Goal: Task Accomplishment & Management: Manage account settings

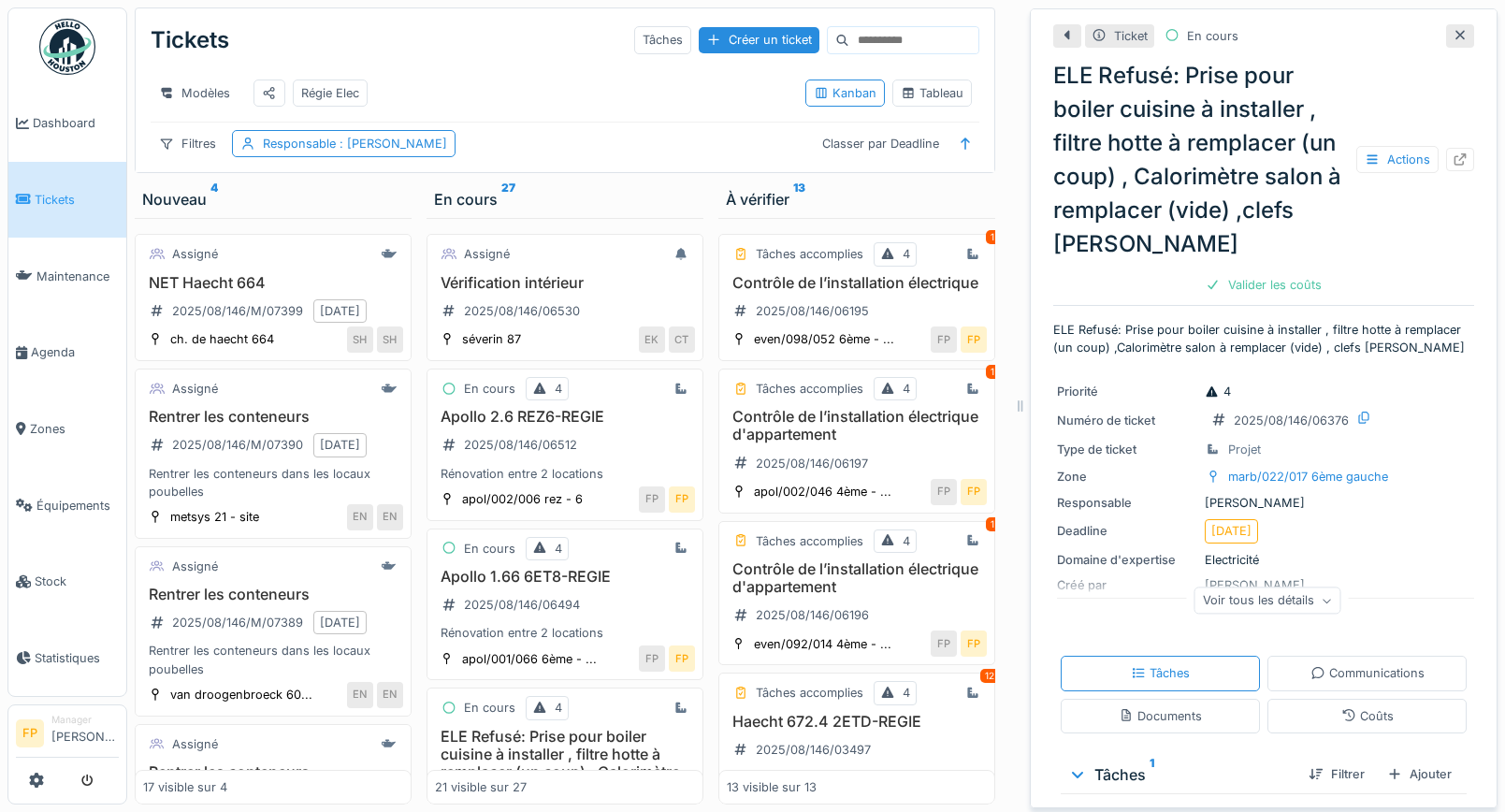
scroll to position [415, 0]
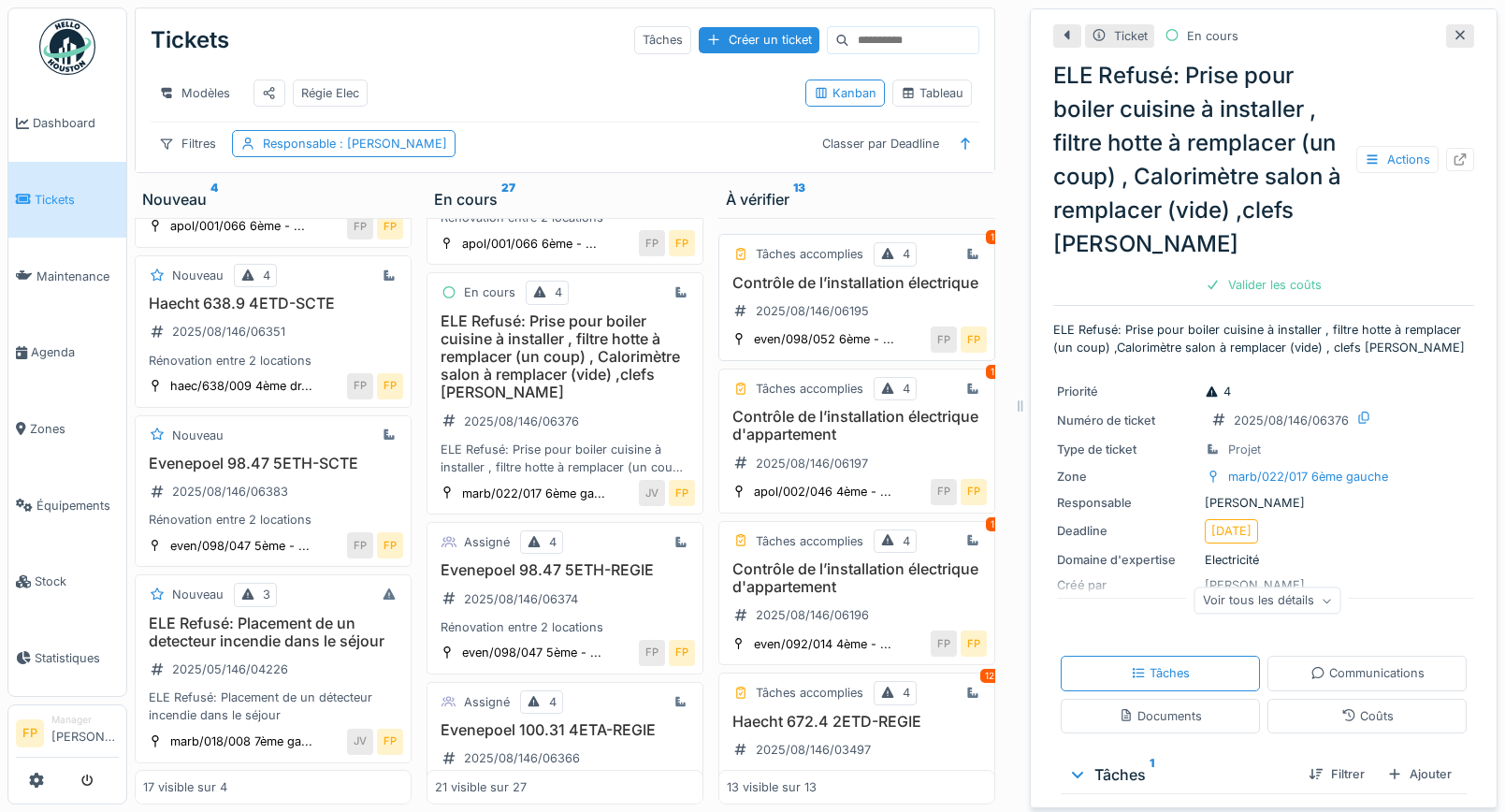
click at [836, 279] on h3 "Contrôle de l’installation électrique" at bounding box center [856, 282] width 260 height 18
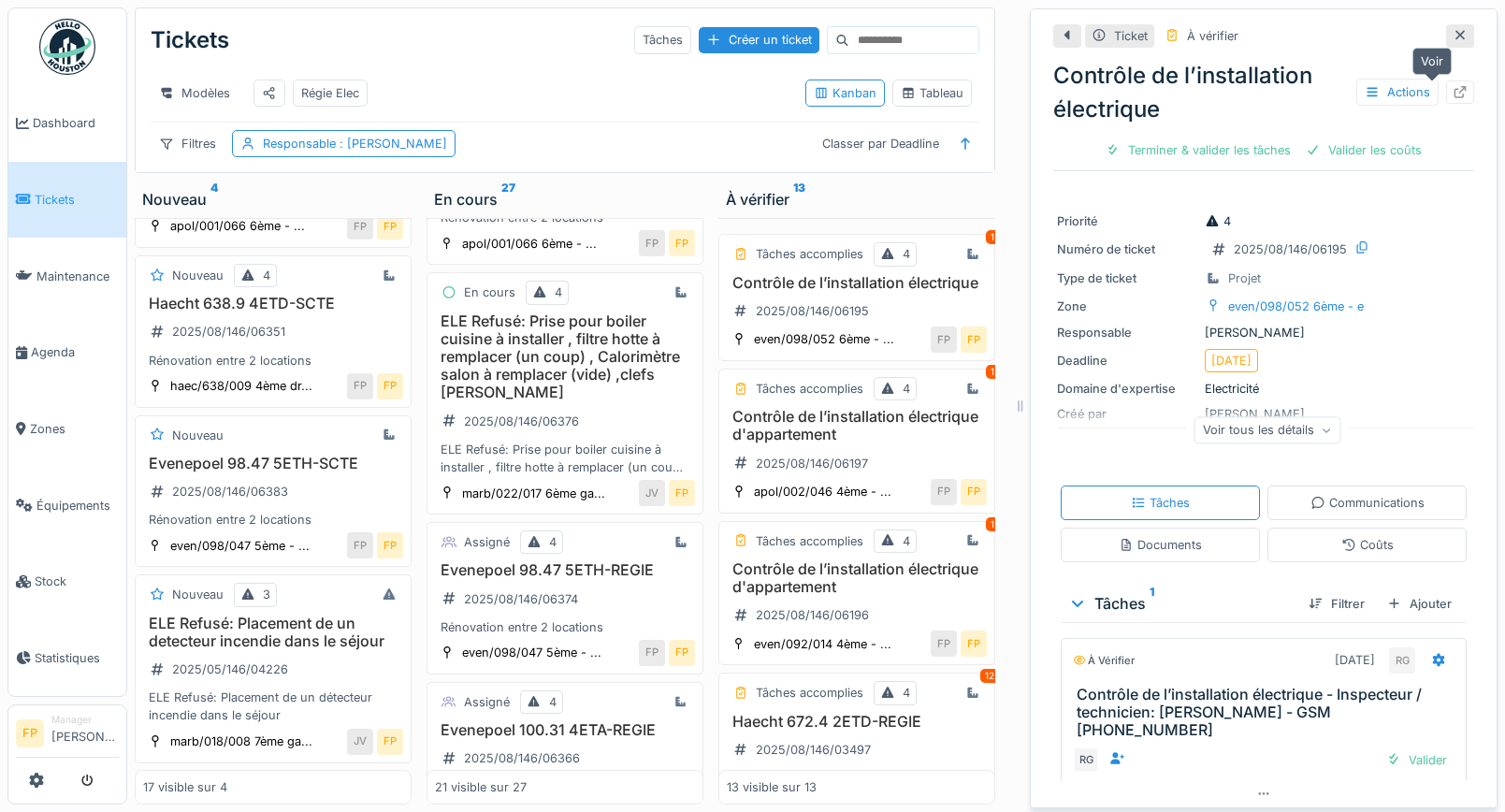
click at [1455, 86] on icon at bounding box center [1461, 92] width 12 height 12
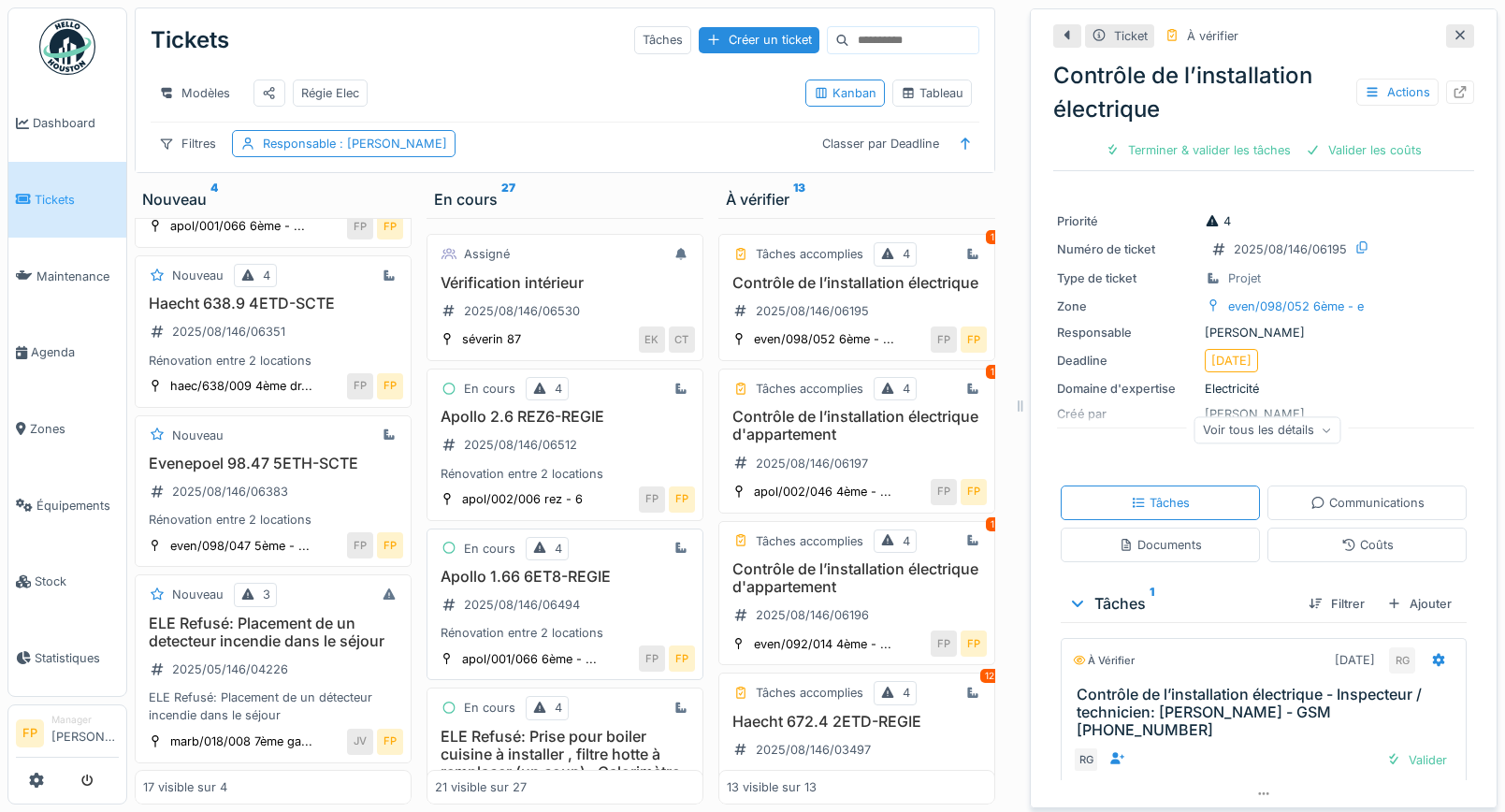
click at [584, 586] on h3 "Apollo 1.66 6ET8-REGIE" at bounding box center [564, 577] width 260 height 18
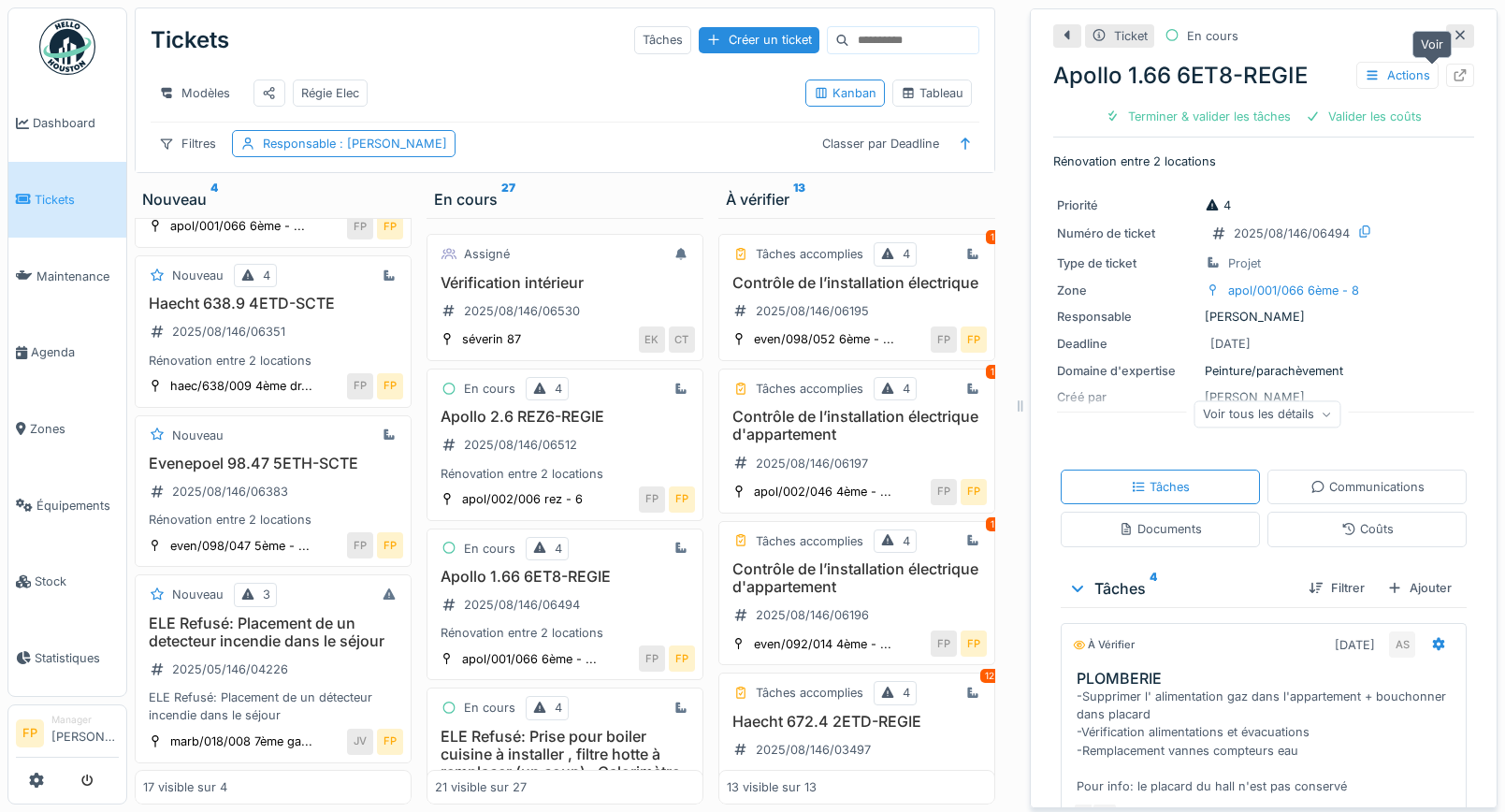
click at [1455, 73] on icon at bounding box center [1461, 75] width 12 height 12
click at [806, 444] on h3 "Contrôle de l’installation électrique d'appartement" at bounding box center [856, 426] width 260 height 36
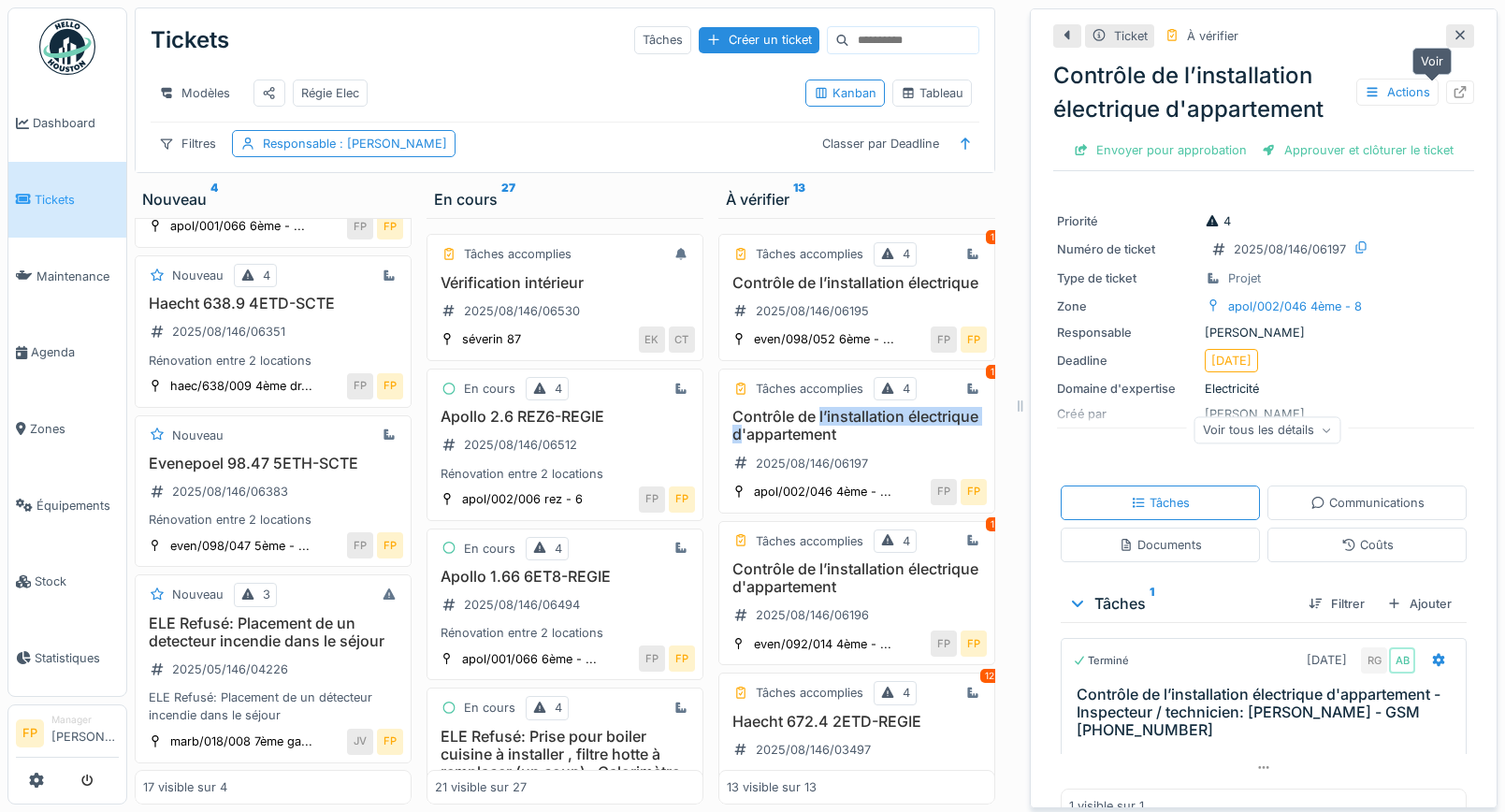
click at [1453, 83] on div at bounding box center [1461, 92] width 15 height 18
click at [556, 421] on h3 "Apollo 2.6 REZ6-REGIE" at bounding box center [564, 416] width 260 height 18
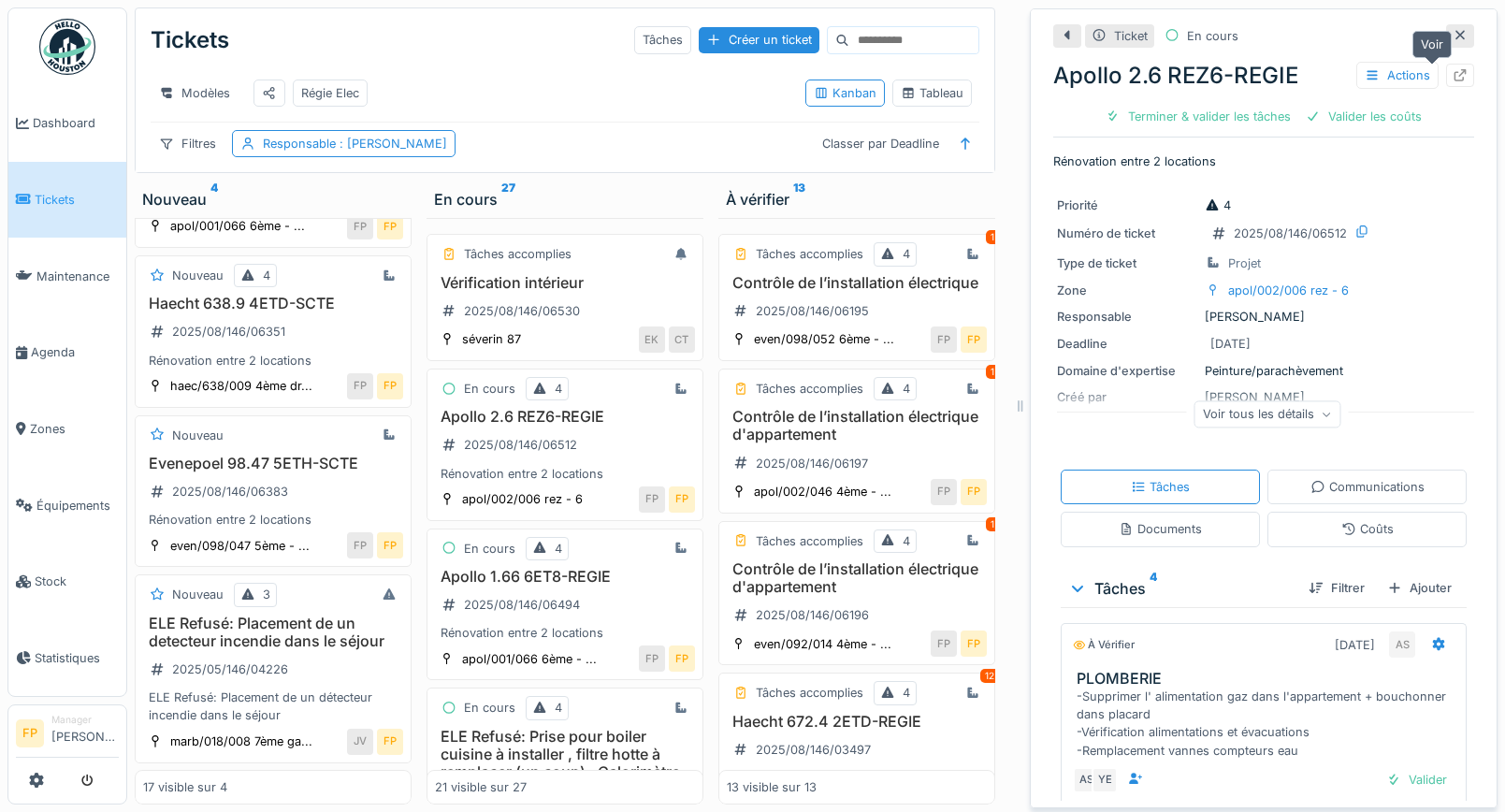
click at [1453, 77] on icon at bounding box center [1461, 75] width 15 height 12
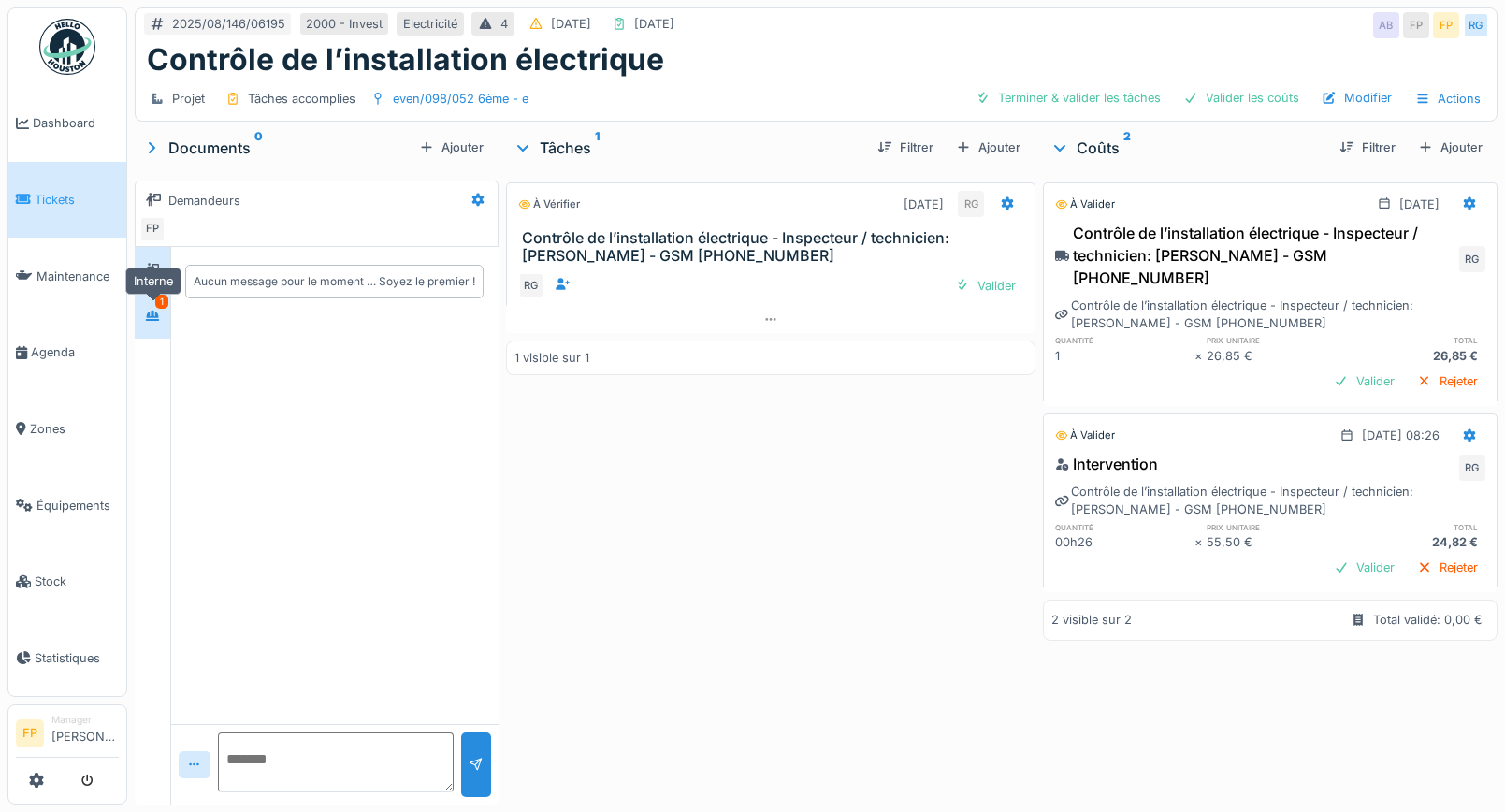
click at [164, 316] on div at bounding box center [153, 315] width 28 height 23
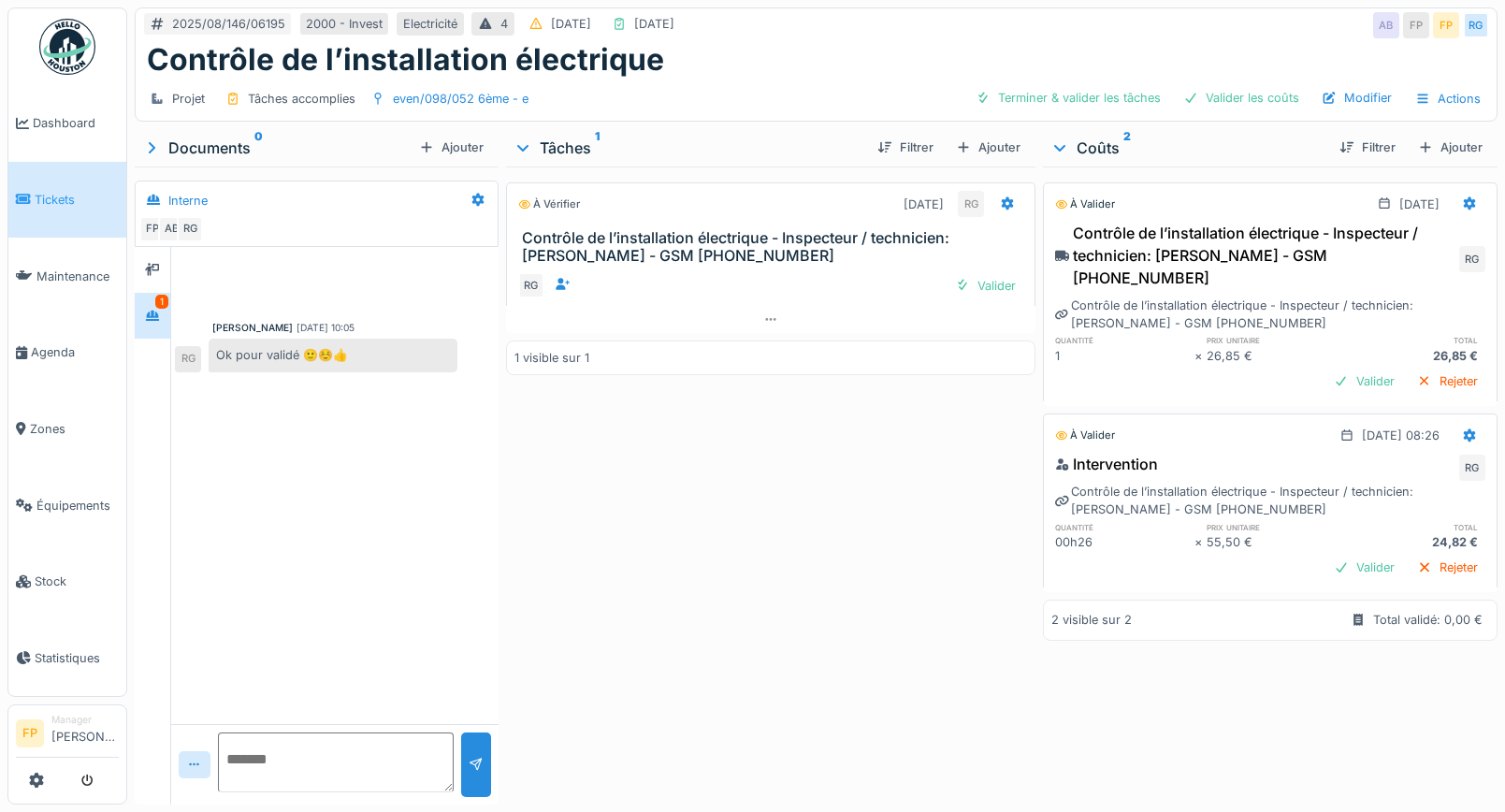
click at [317, 483] on div "Robert Gaspar 14/08/2025 10:05 Ok pour validé 🙂☺️👍 RG" at bounding box center [335, 485] width 327 height 477
click at [792, 522] on div "À vérifier 14/08/2025 RG Contrôle de l’installation électrique - Inspecteur / t…" at bounding box center [772, 482] width 531 height 631
click at [1327, 385] on div "Valider" at bounding box center [1364, 381] width 76 height 25
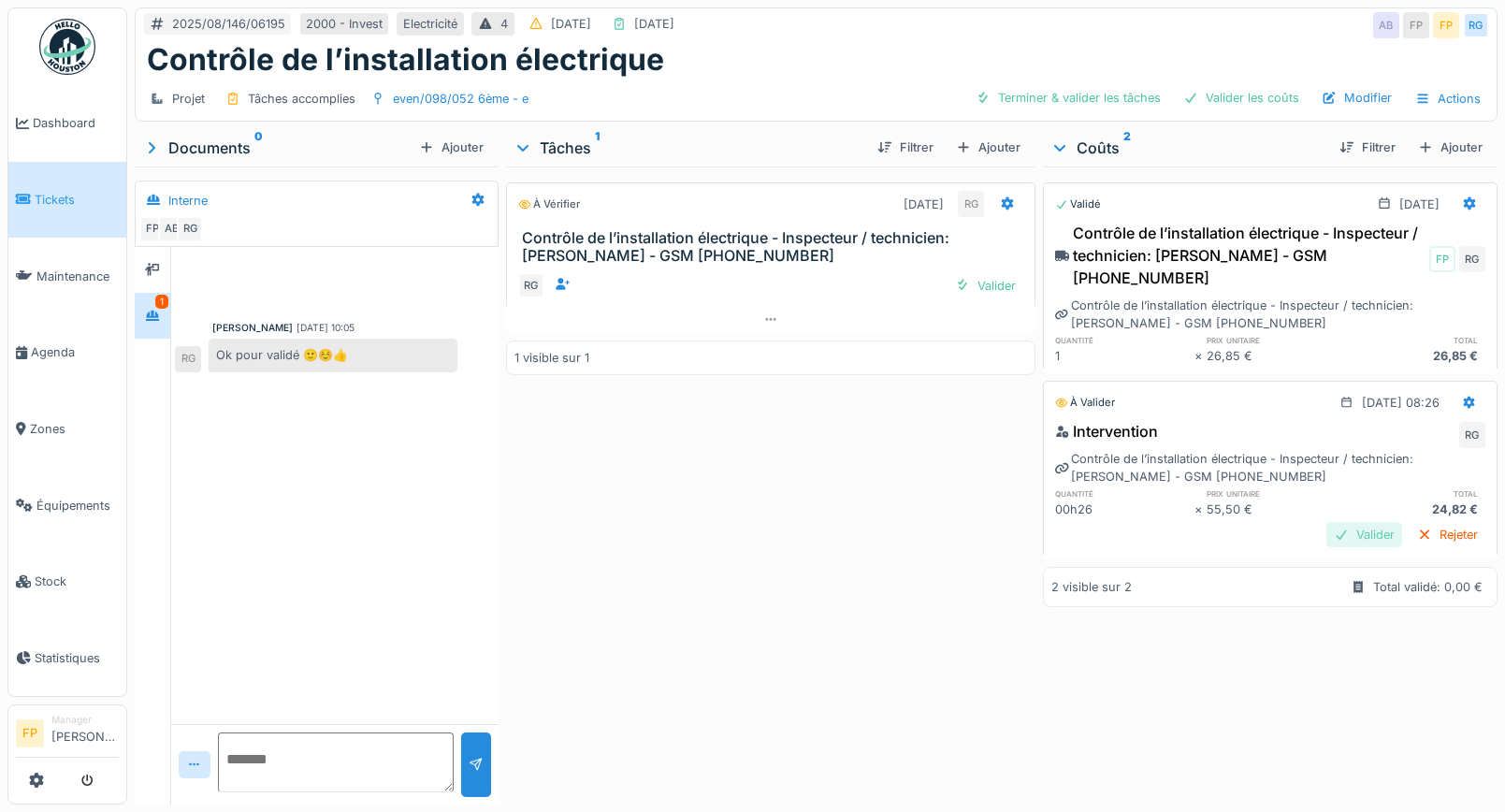
click at [1341, 533] on div "Valider" at bounding box center [1364, 534] width 76 height 25
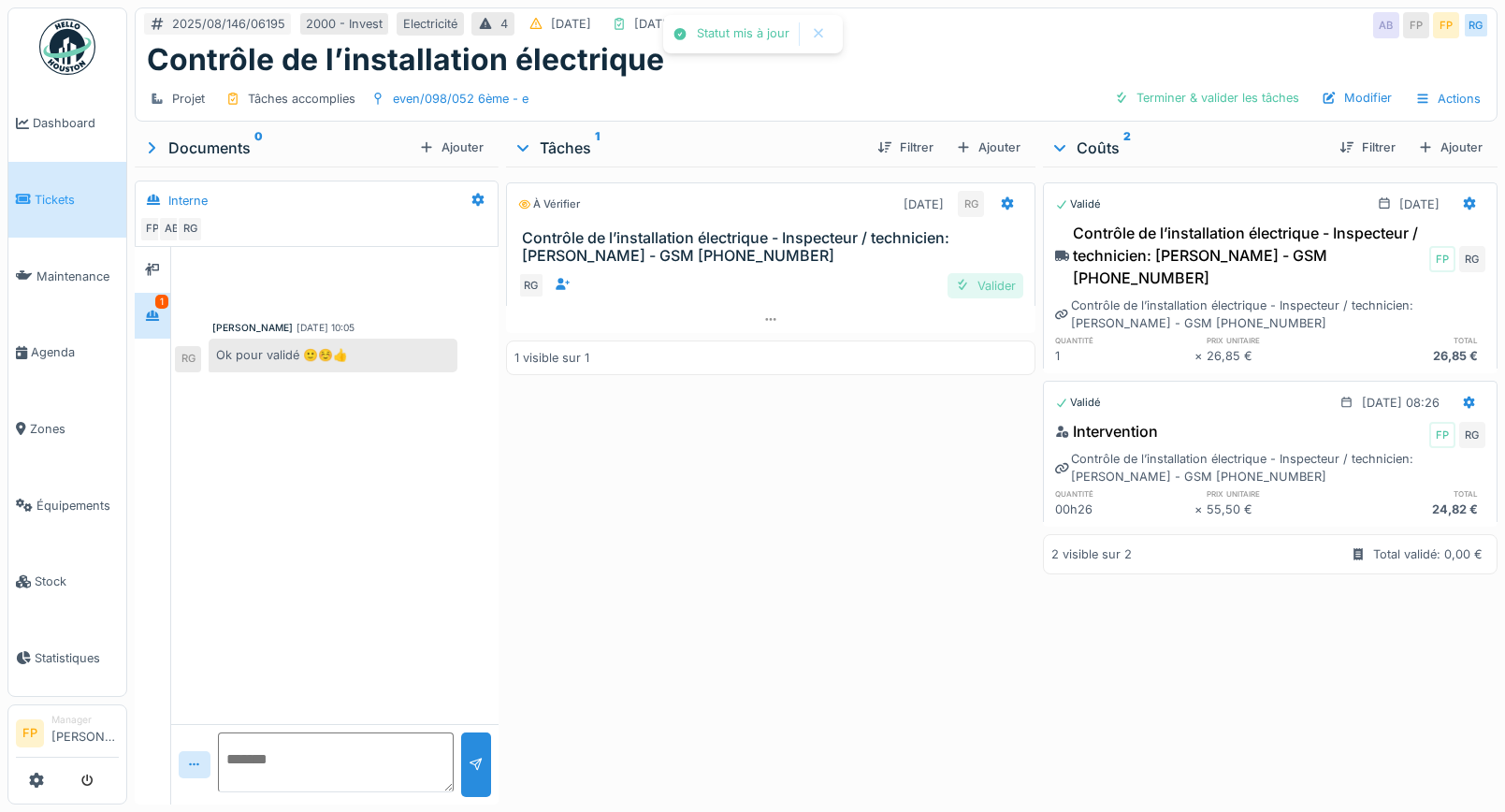
click at [973, 282] on div "Valider" at bounding box center [986, 285] width 76 height 25
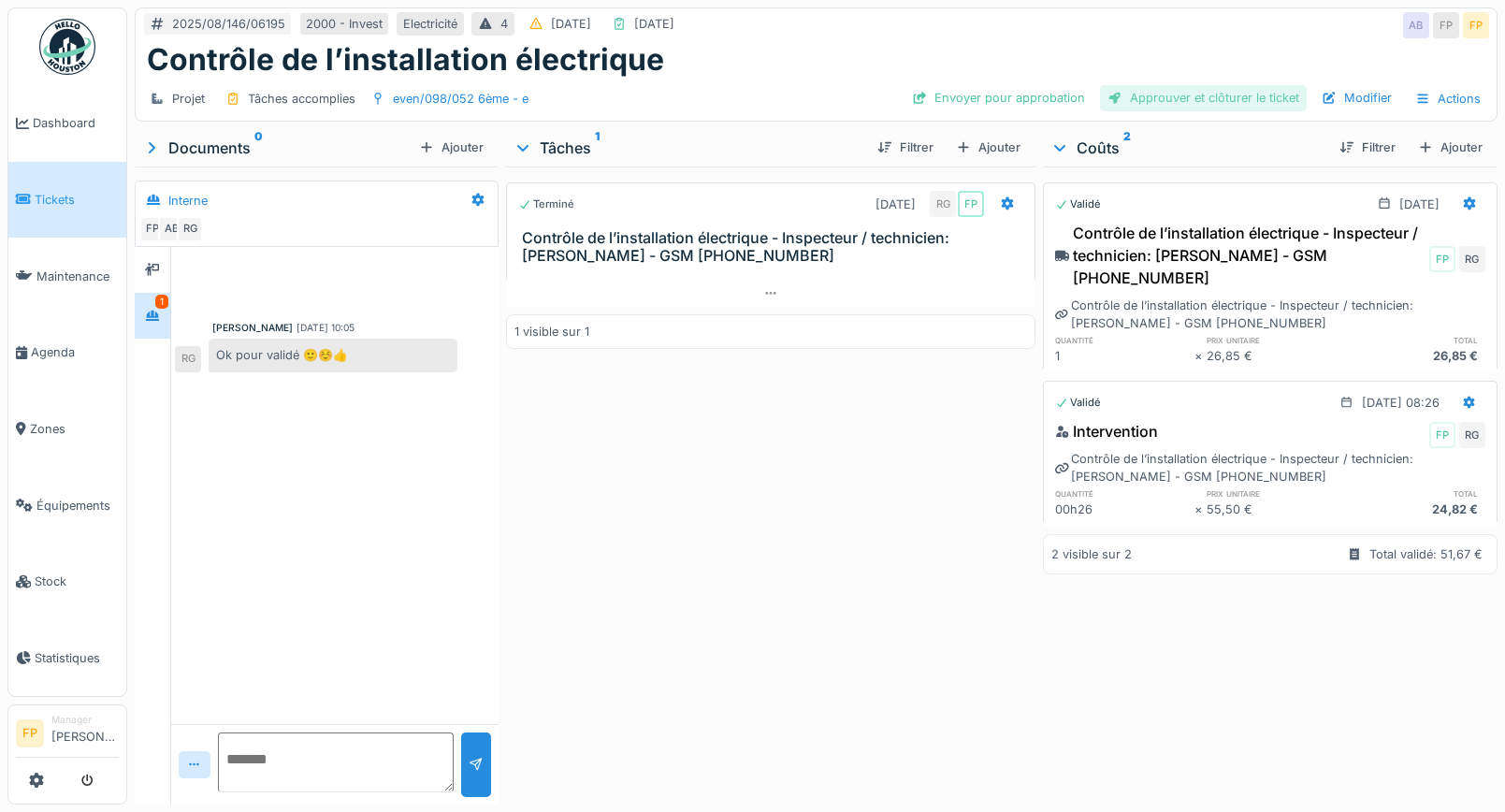
click at [1240, 96] on div "Approuver et clôturer le ticket" at bounding box center [1203, 98] width 207 height 25
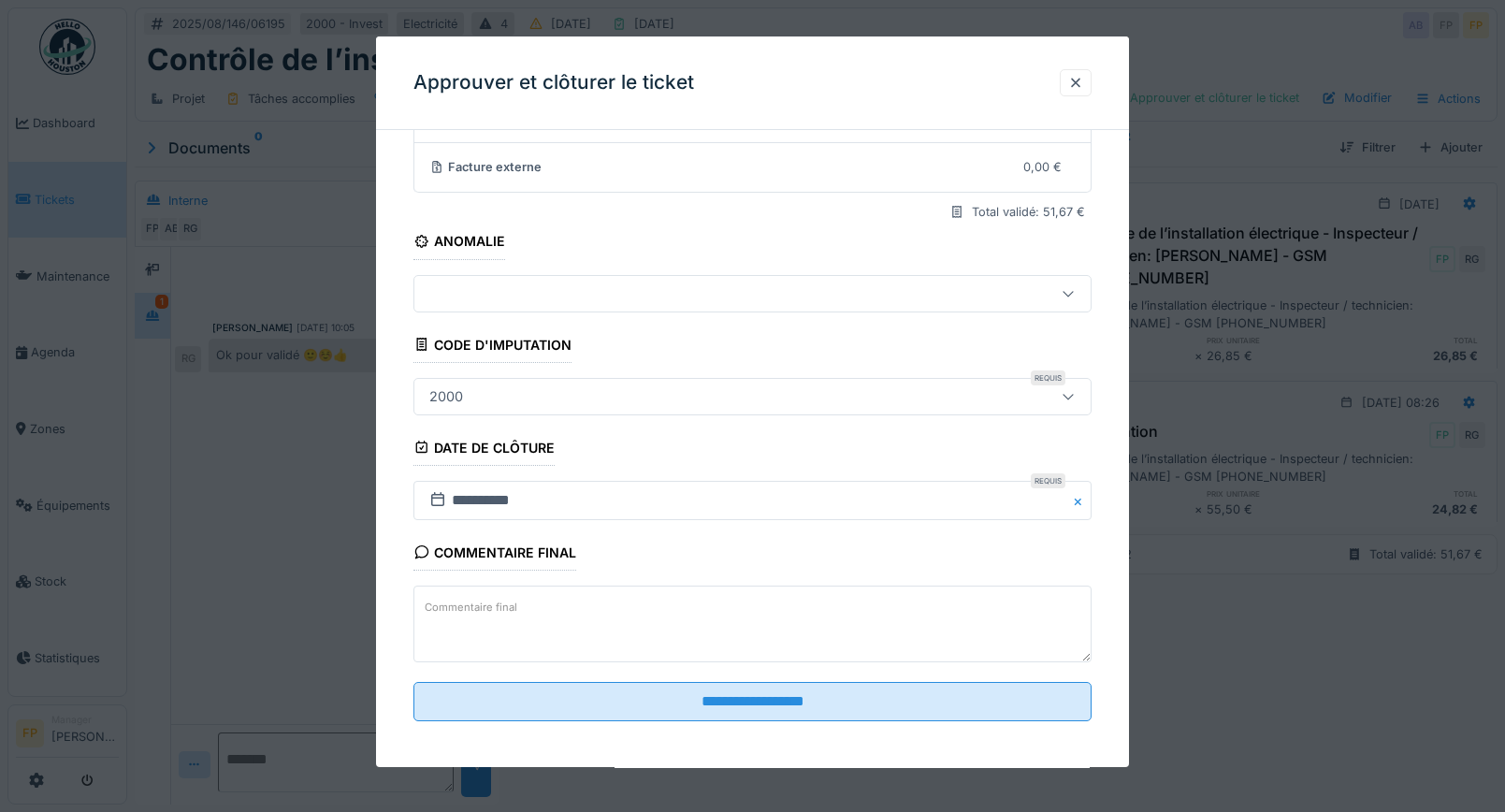
scroll to position [204, 0]
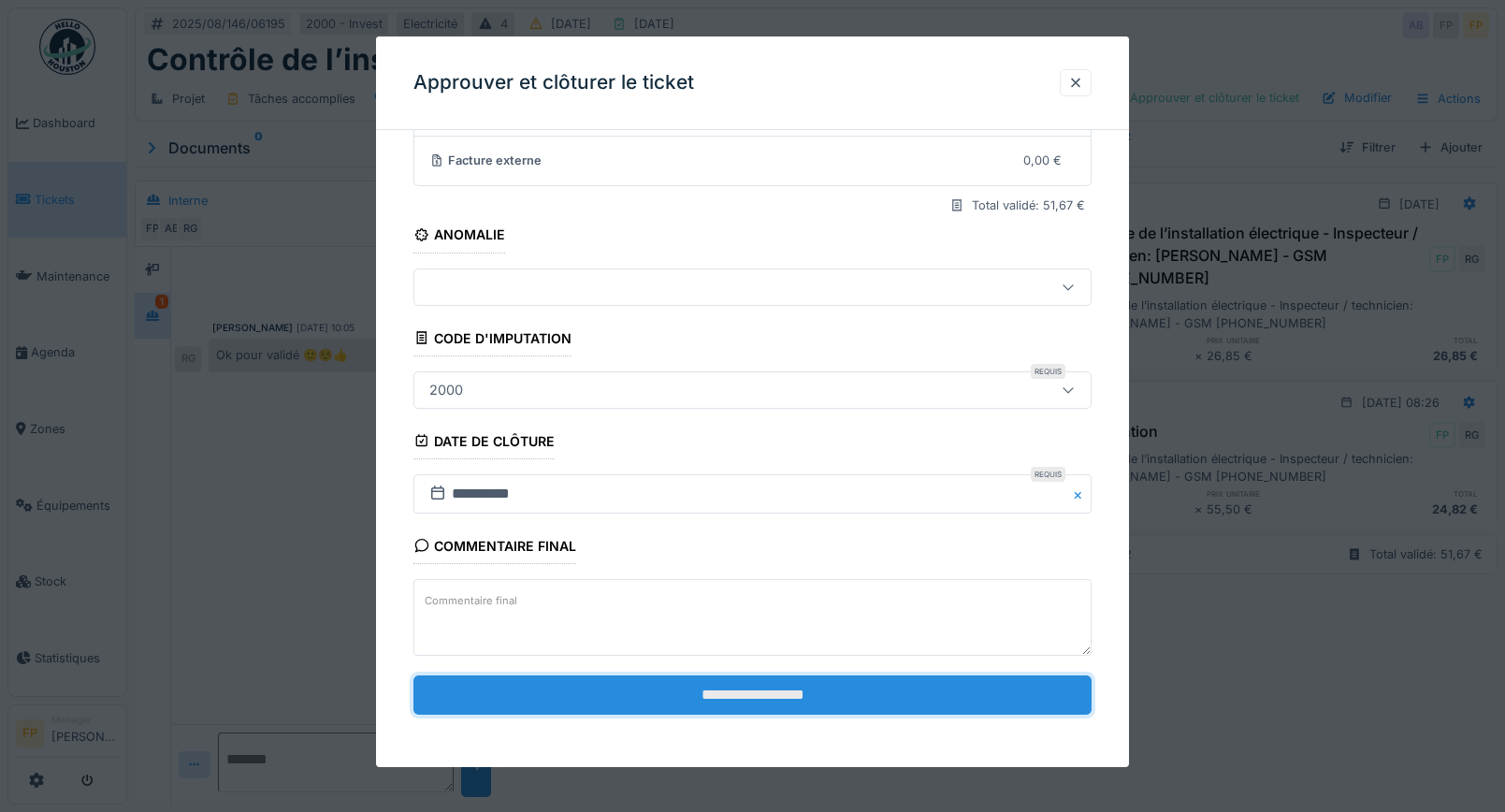
click at [762, 698] on input "**********" at bounding box center [752, 695] width 678 height 39
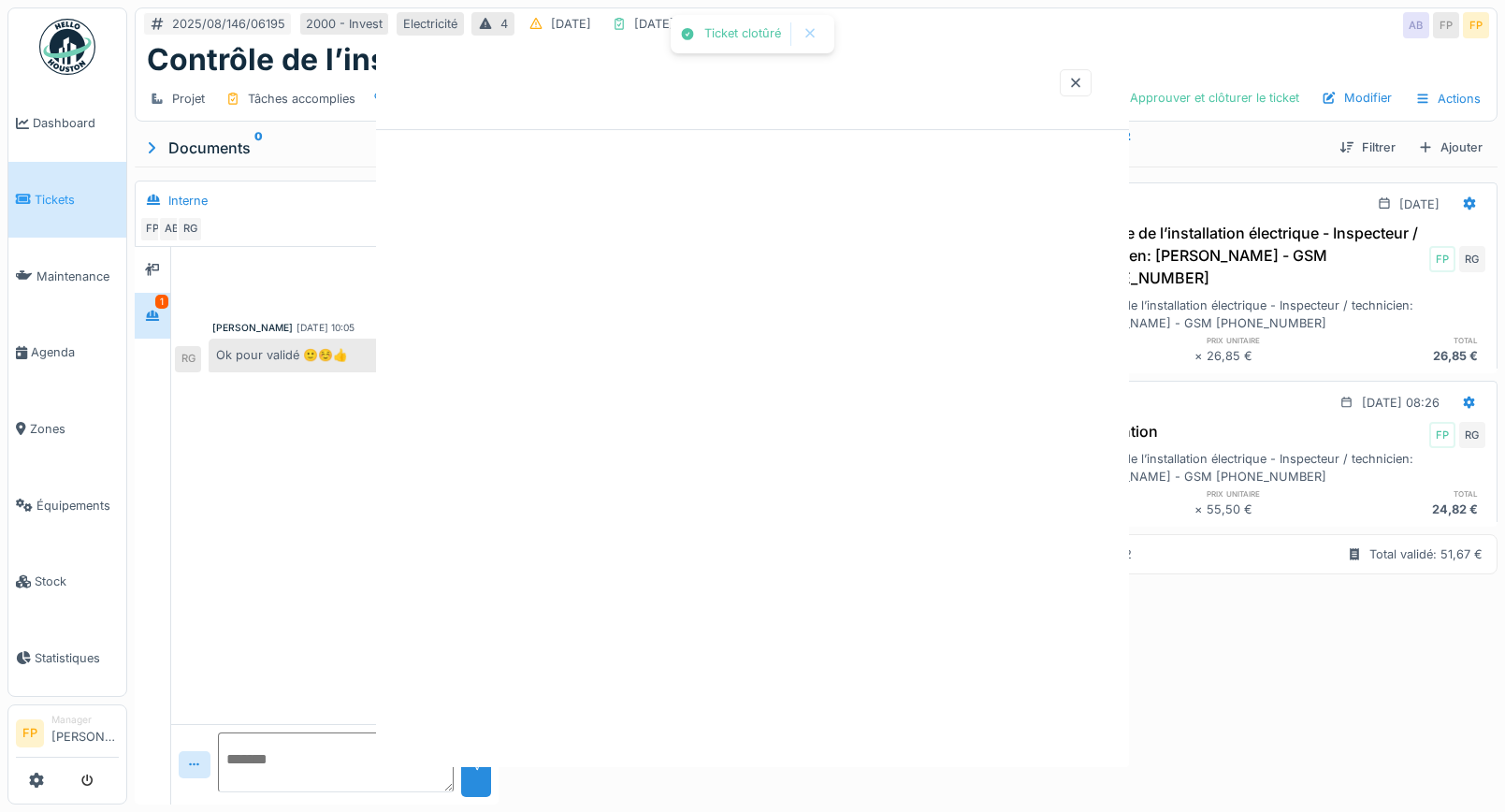
scroll to position [0, 0]
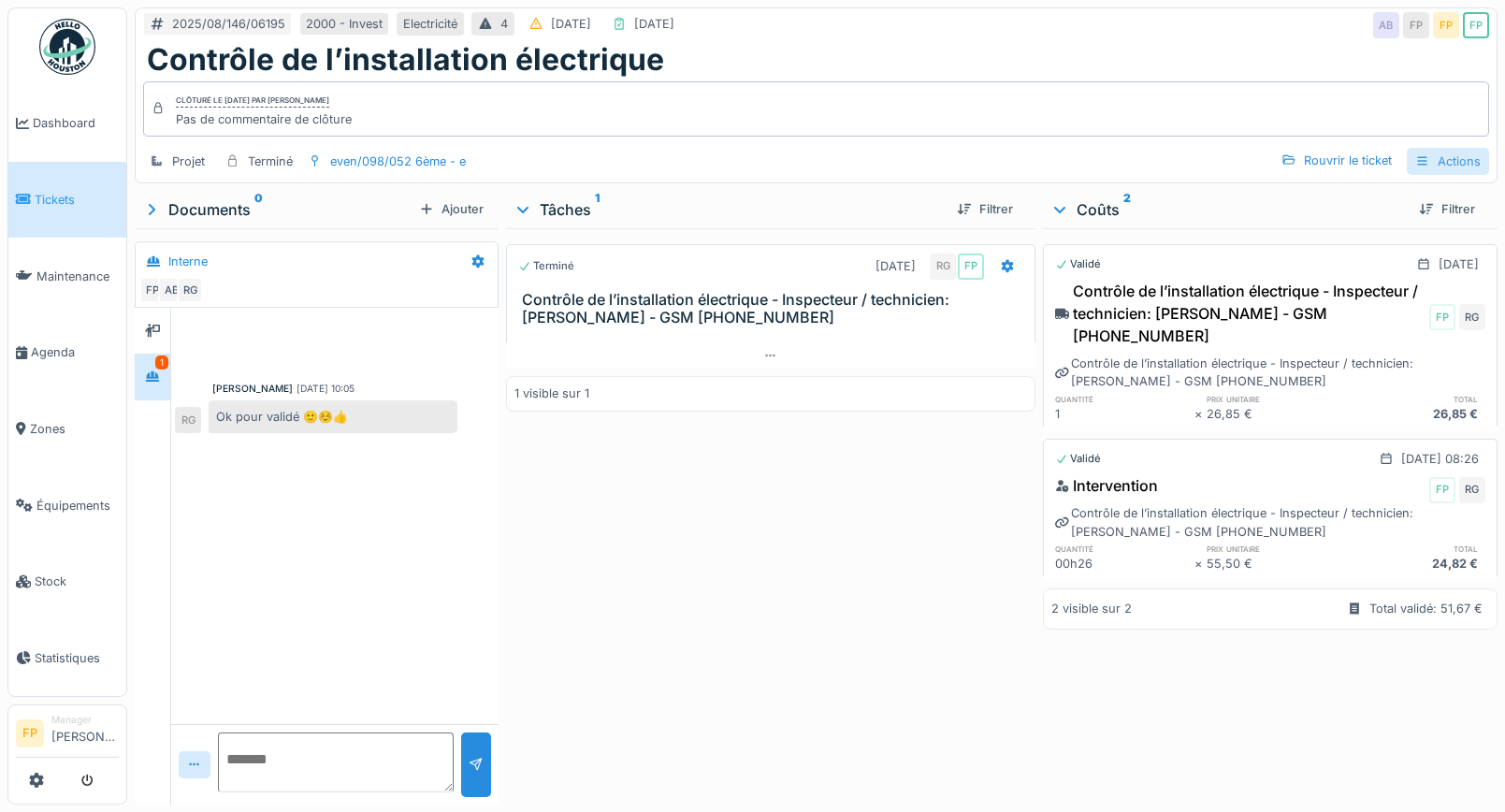
click at [1447, 164] on div "Actions" at bounding box center [1449, 161] width 83 height 27
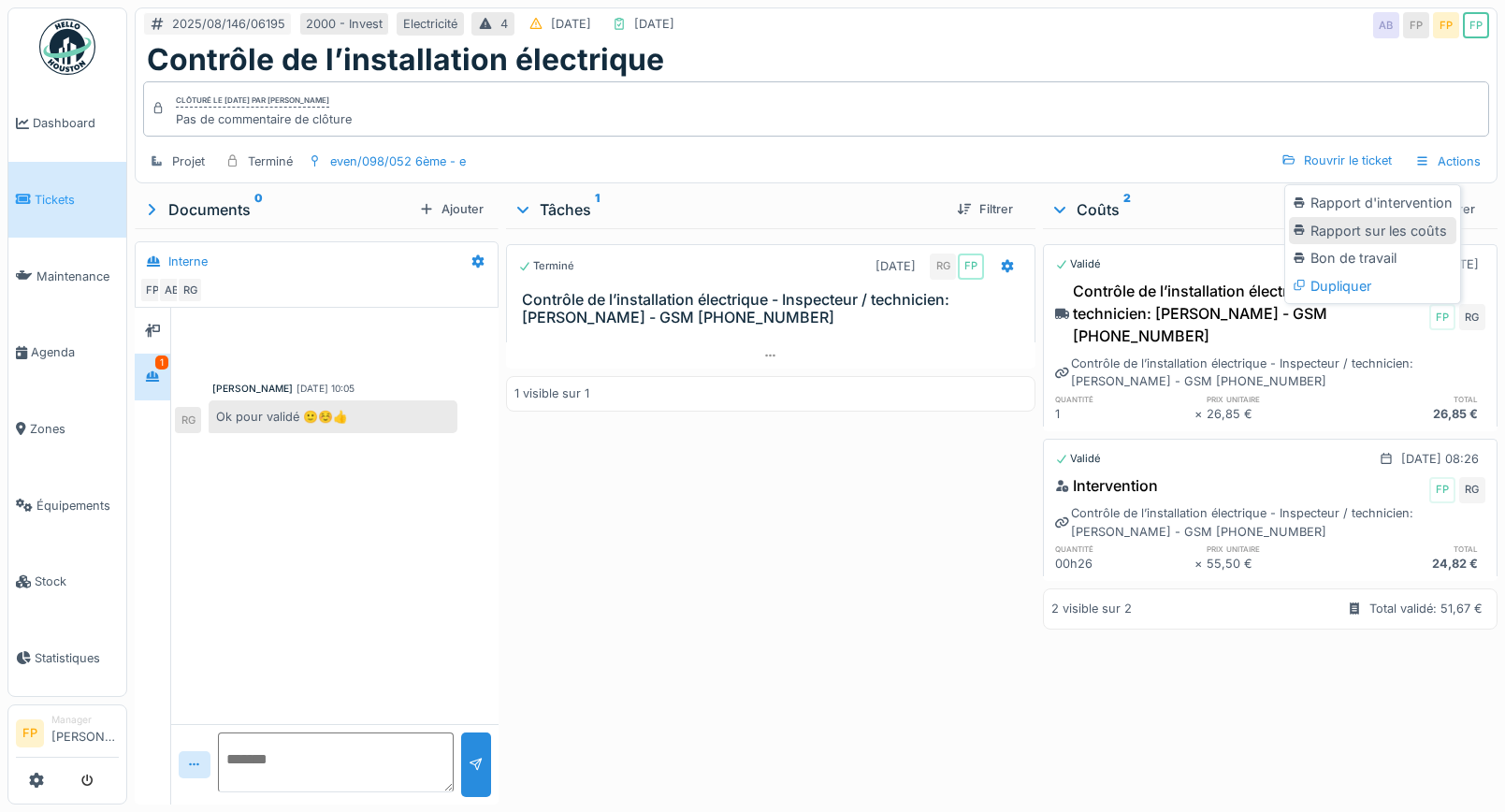
click at [1389, 221] on div "Rapport sur les coûts" at bounding box center [1373, 231] width 168 height 28
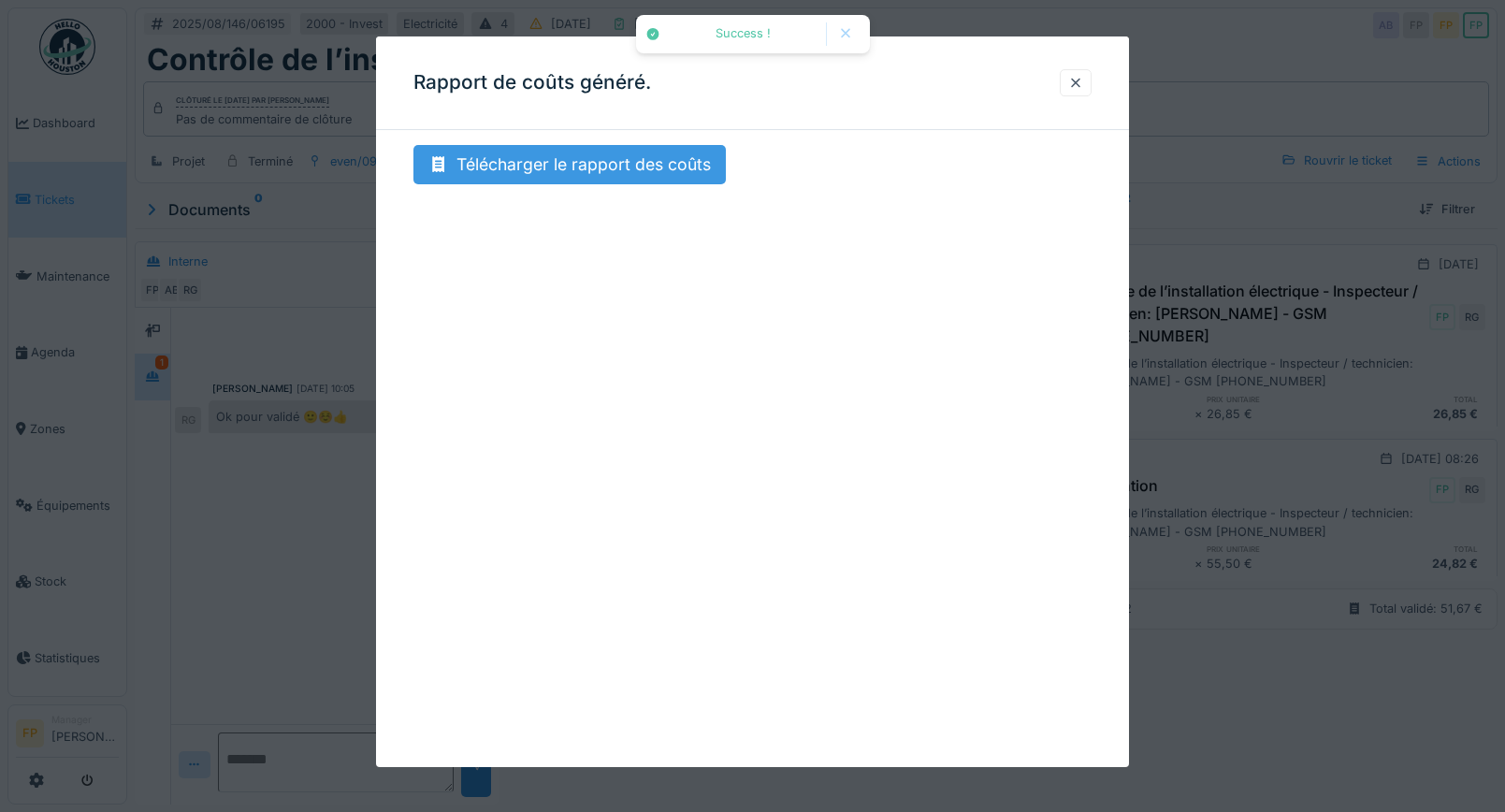
click at [619, 169] on div "Télécharger le rapport des coûts" at bounding box center [569, 165] width 312 height 39
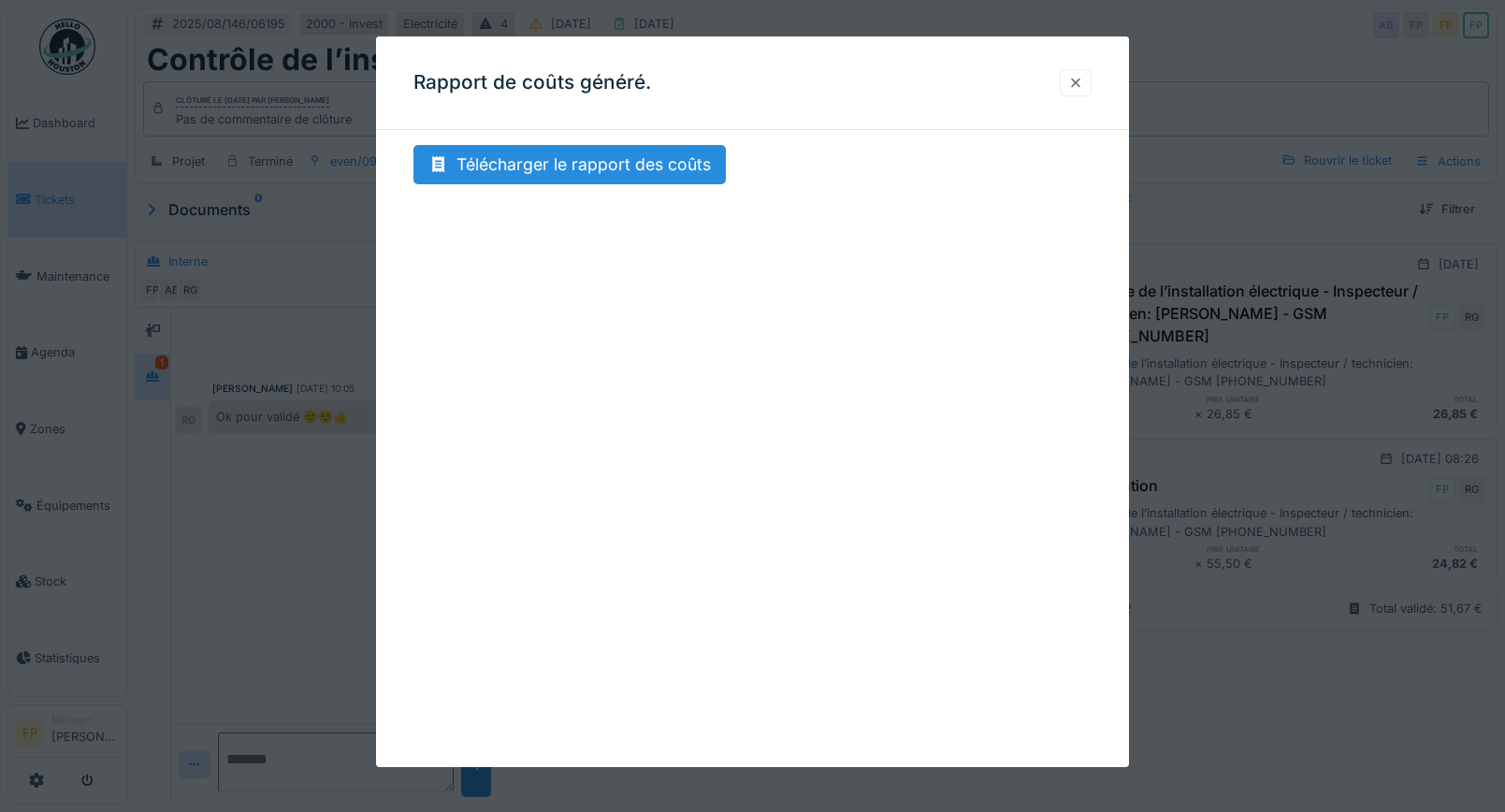
click at [1083, 81] on div at bounding box center [1076, 83] width 15 height 18
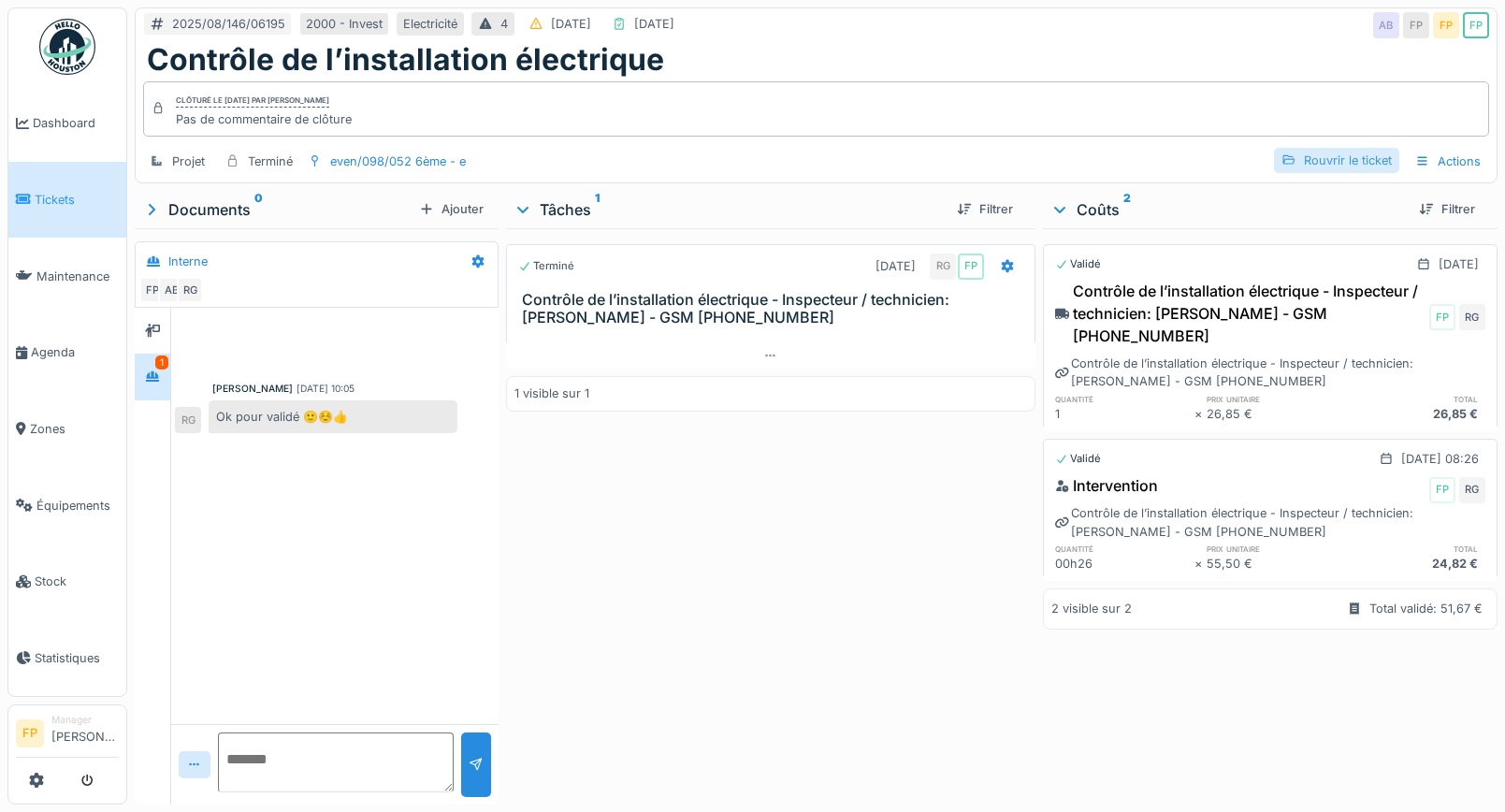
click at [1347, 161] on div "Rouvrir le ticket" at bounding box center [1337, 160] width 126 height 25
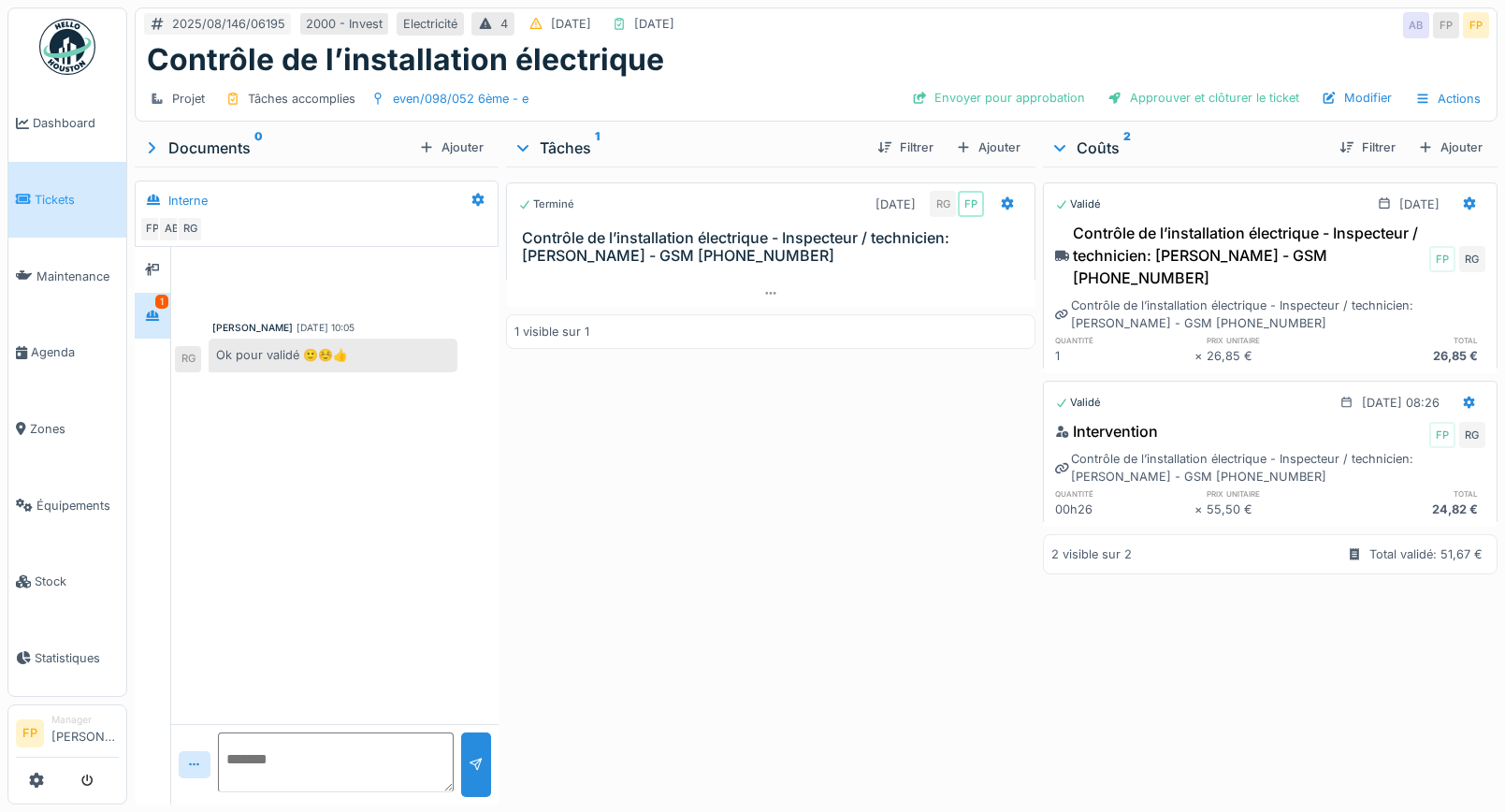
click at [1242, 630] on div "Validé 14/08/2025 Contrôle de l’installation électrique - Inspecteur / technici…" at bounding box center [1271, 482] width 455 height 631
click at [751, 458] on div "Terminé 14/08/2025 RG FP Contrôle de l’installation électrique - Inspecteur / t…" at bounding box center [772, 482] width 531 height 631
click at [763, 287] on icon at bounding box center [771, 293] width 15 height 12
click at [763, 504] on div "Terminé 14/08/2025 RG FP Contrôle de l’installation électrique - Inspecteur / t…" at bounding box center [772, 482] width 531 height 631
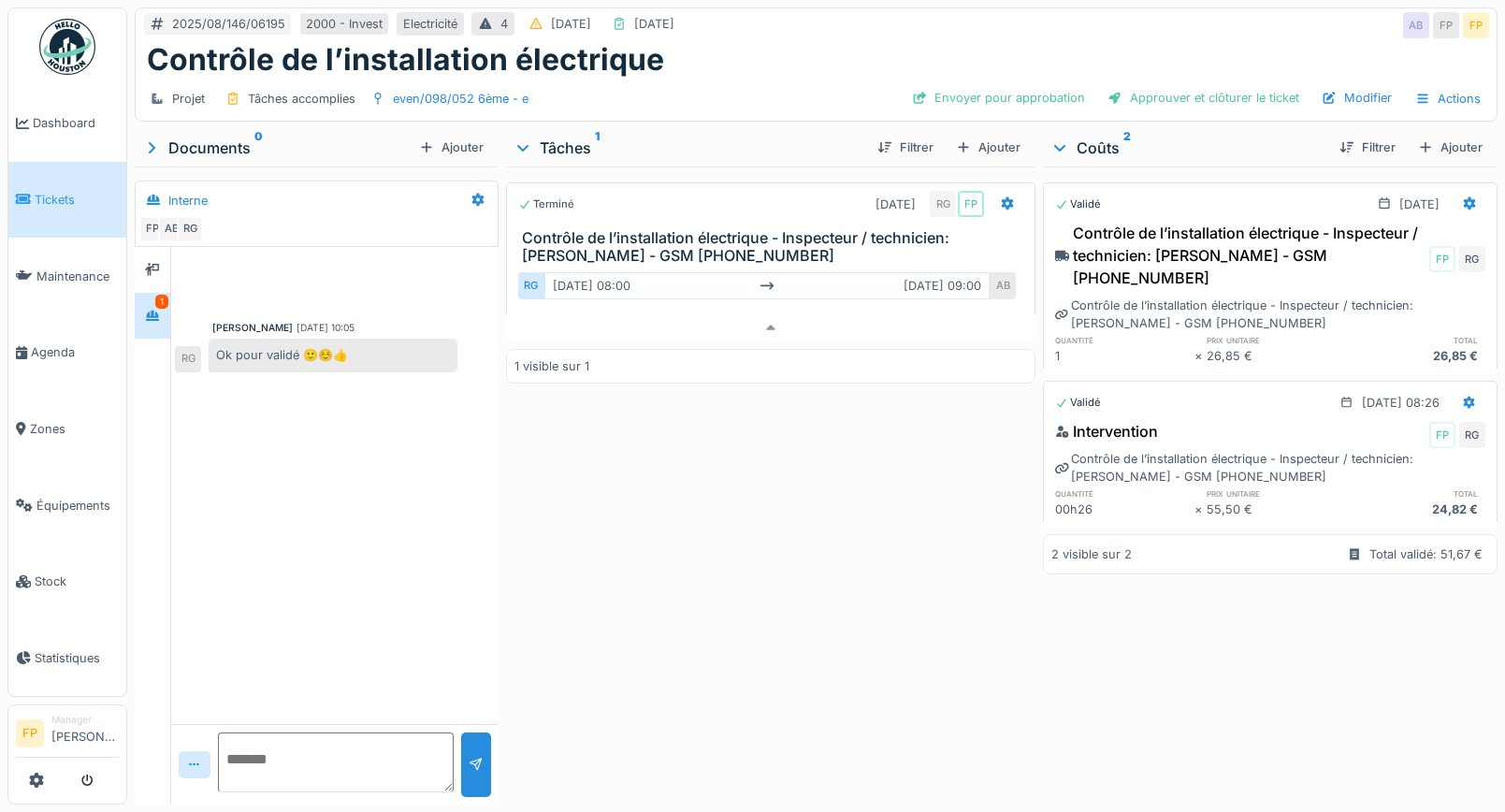
click at [865, 539] on div "Terminé 14/08/2025 RG FP Contrôle de l’installation électrique - Inspecteur / t…" at bounding box center [772, 482] width 531 height 631
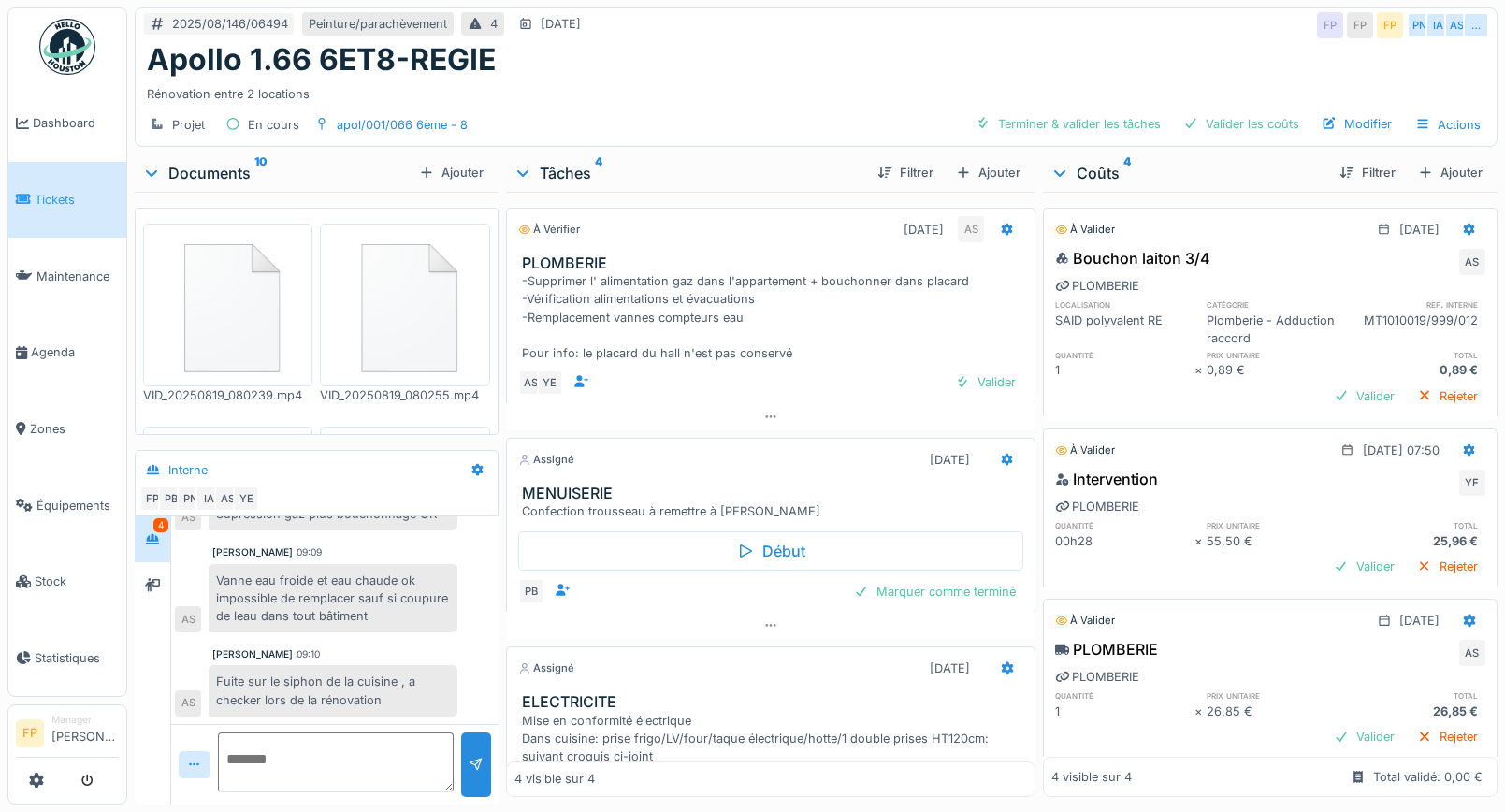
scroll to position [14, 0]
click at [1333, 383] on div "Valider" at bounding box center [1364, 396] width 76 height 25
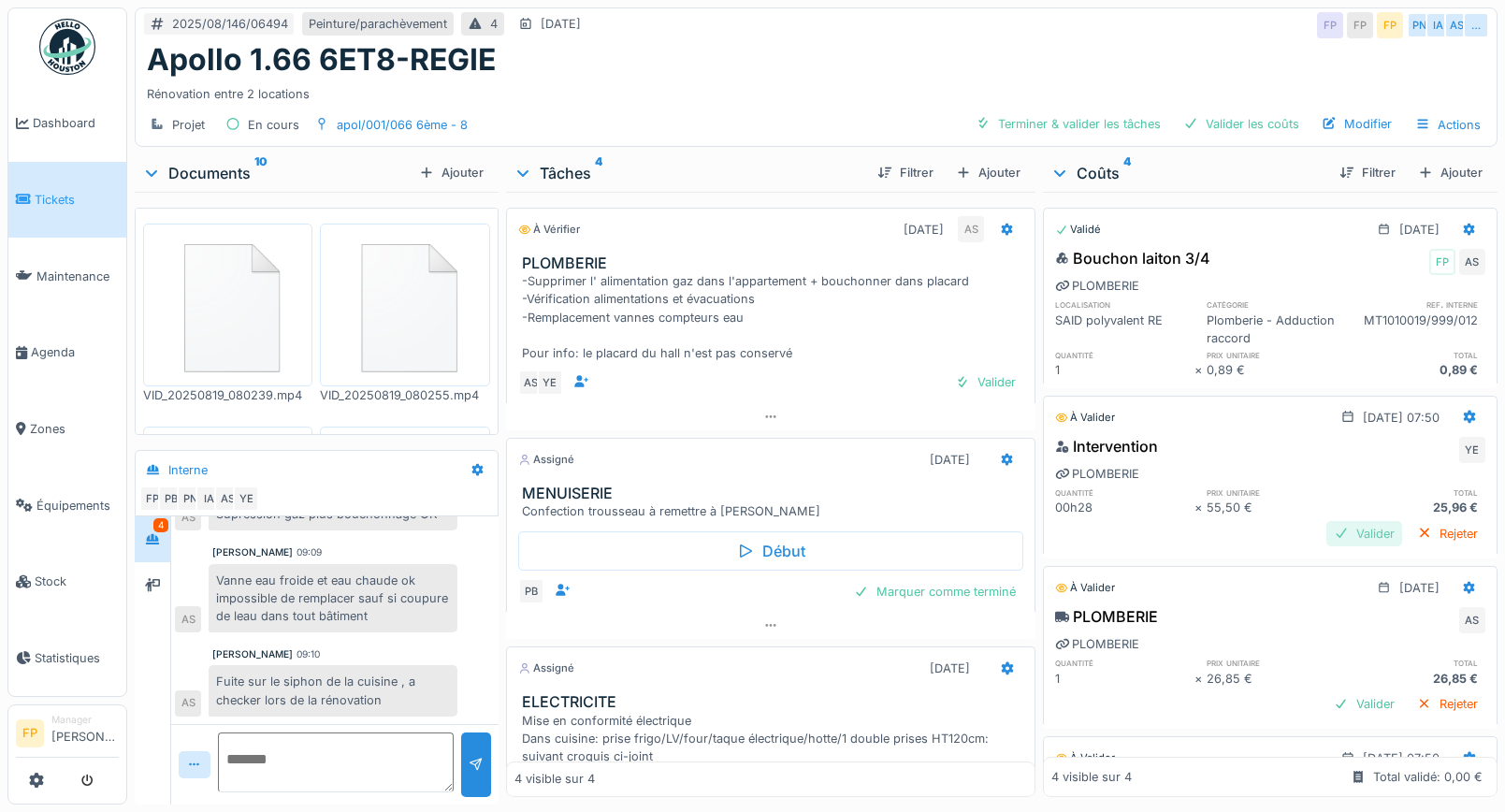
click at [1327, 521] on div "Valider" at bounding box center [1364, 534] width 76 height 25
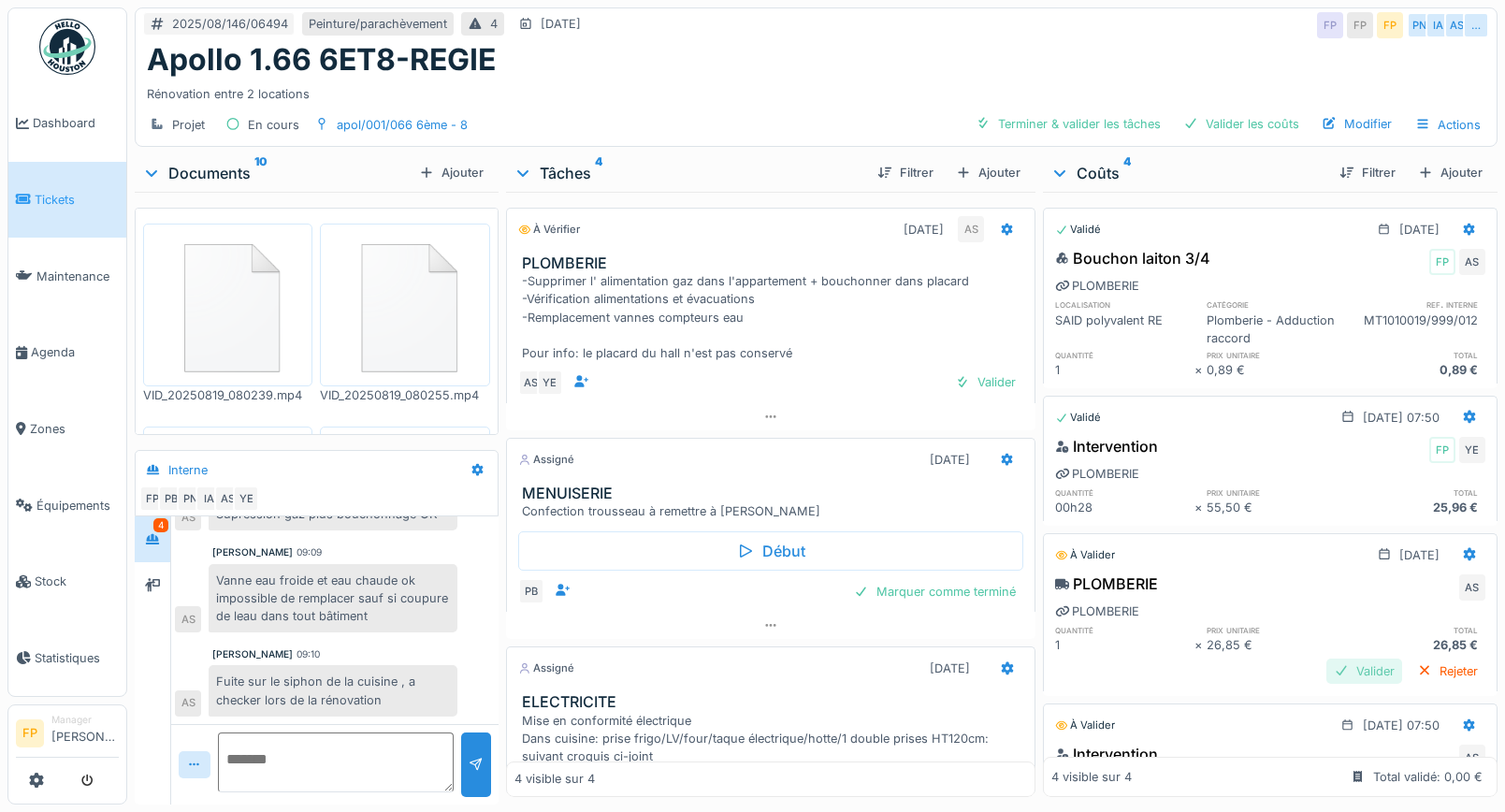
click at [1329, 658] on div "Valider" at bounding box center [1364, 670] width 76 height 25
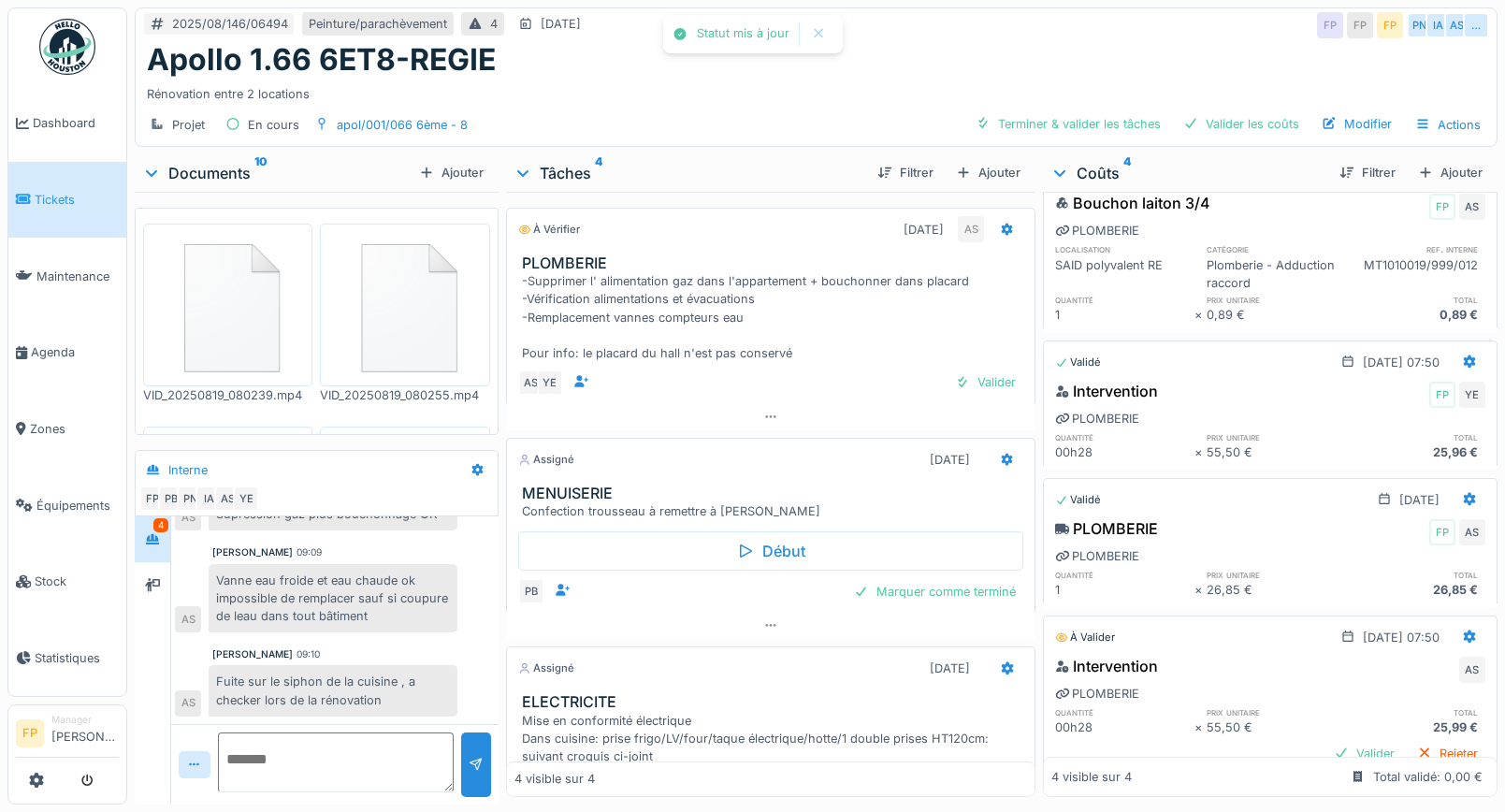
scroll to position [113, 0]
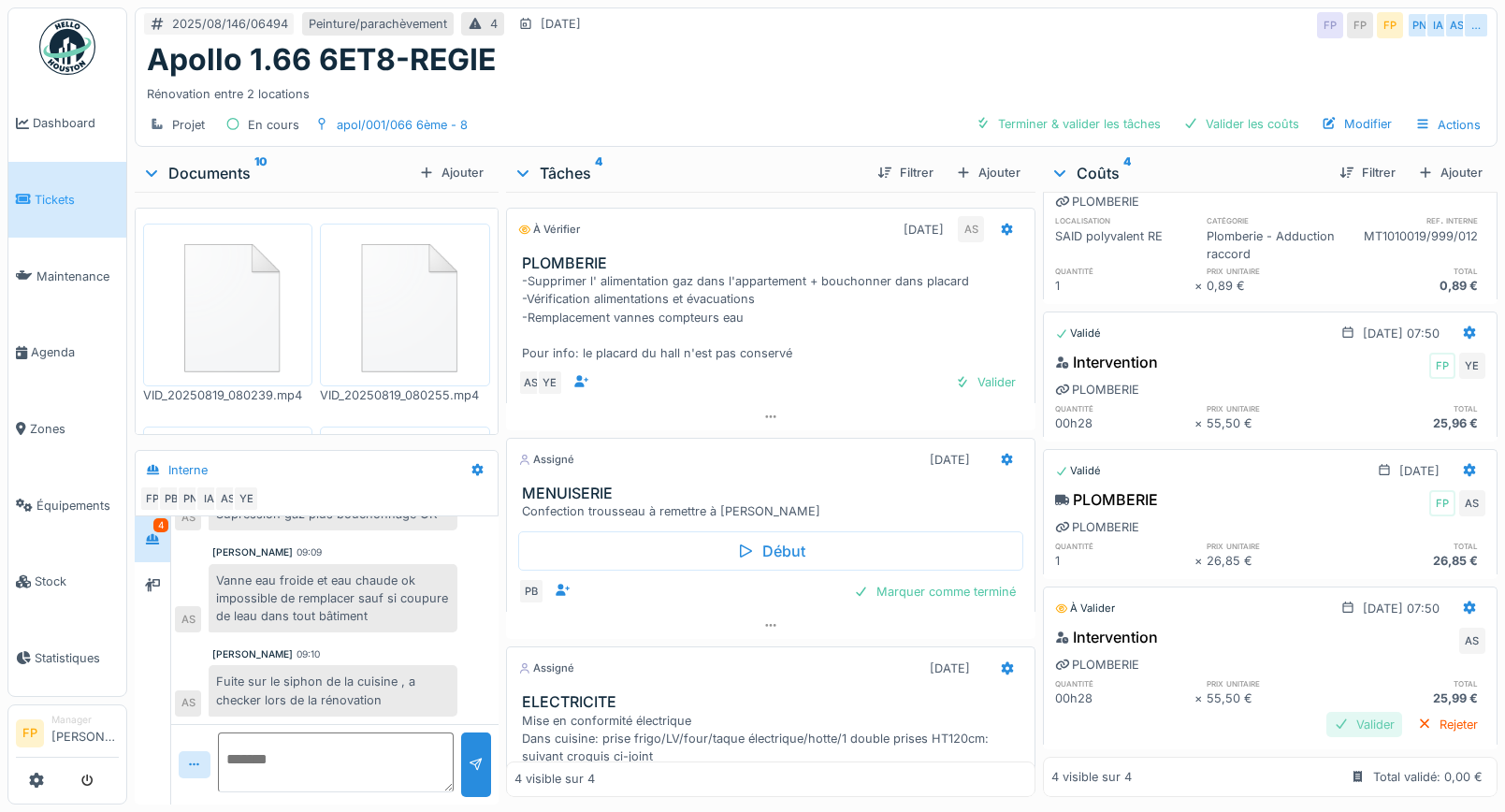
click at [1329, 712] on div "Valider" at bounding box center [1364, 724] width 76 height 25
click at [1330, 712] on div "Valider" at bounding box center [1364, 724] width 76 height 25
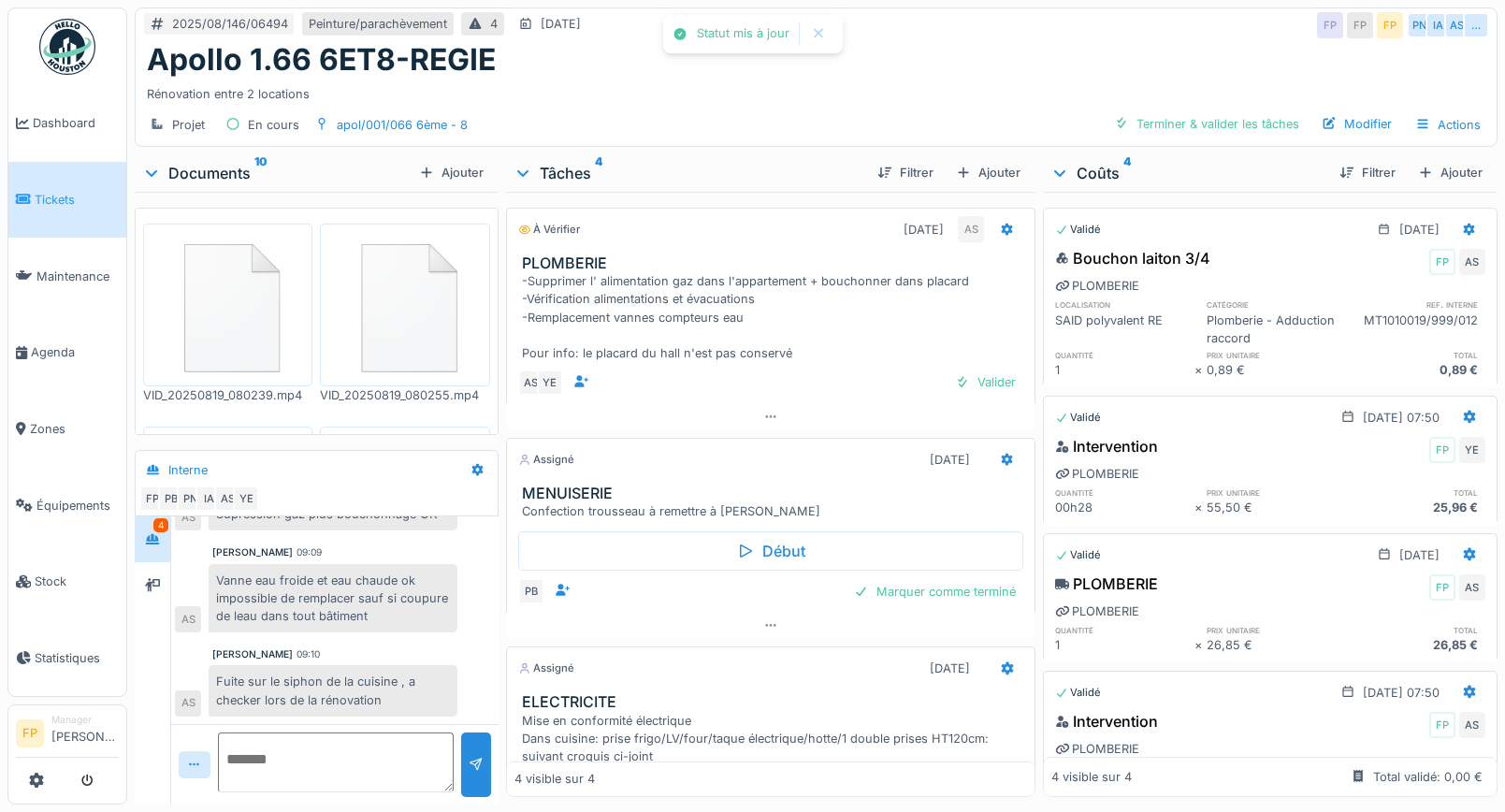
scroll to position [0, 0]
click at [965, 395] on div "Valider" at bounding box center [986, 382] width 76 height 25
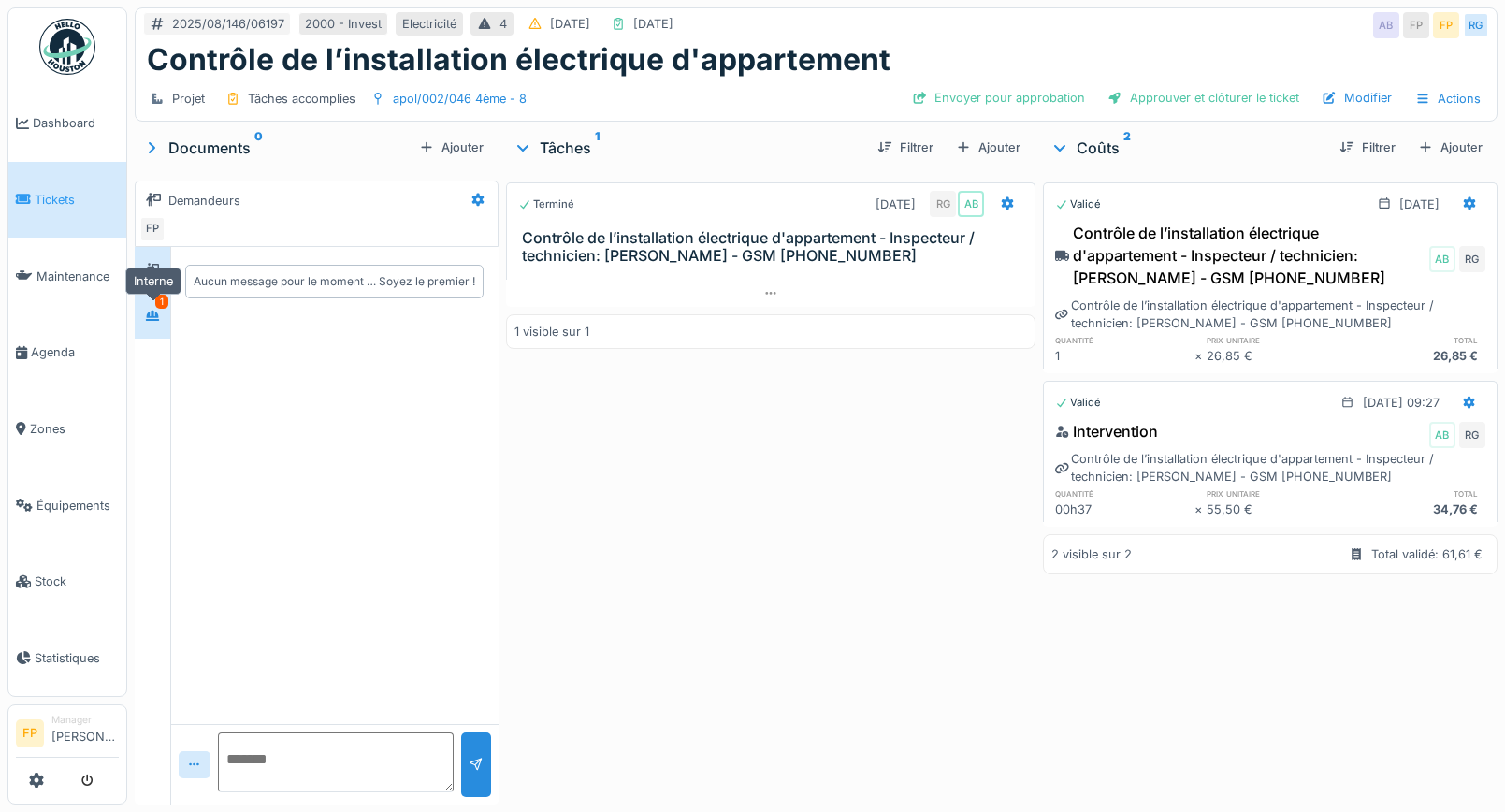
click at [153, 309] on icon at bounding box center [153, 315] width 15 height 12
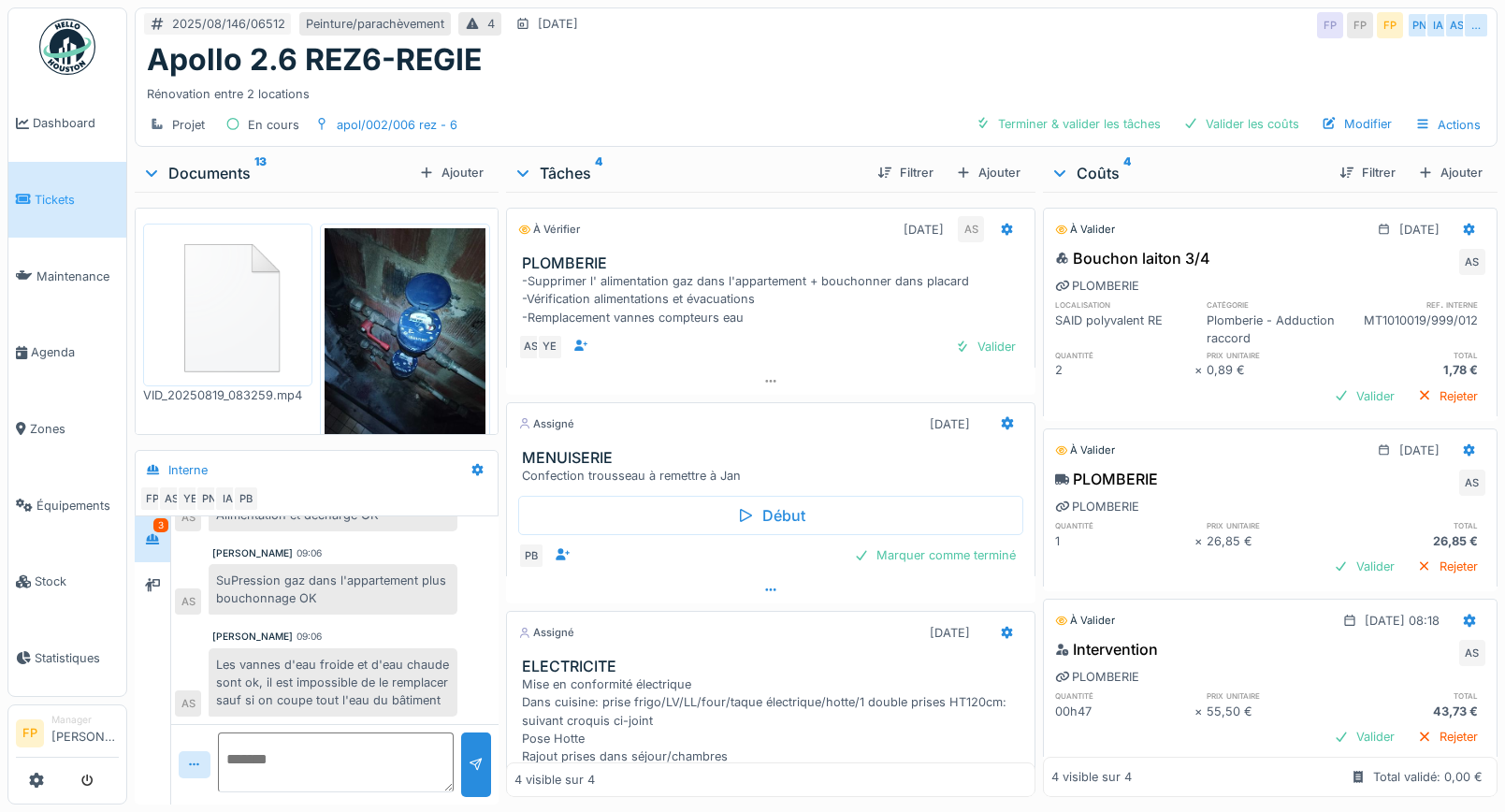
scroll to position [130, 0]
click at [1330, 398] on div "Valider" at bounding box center [1364, 396] width 76 height 25
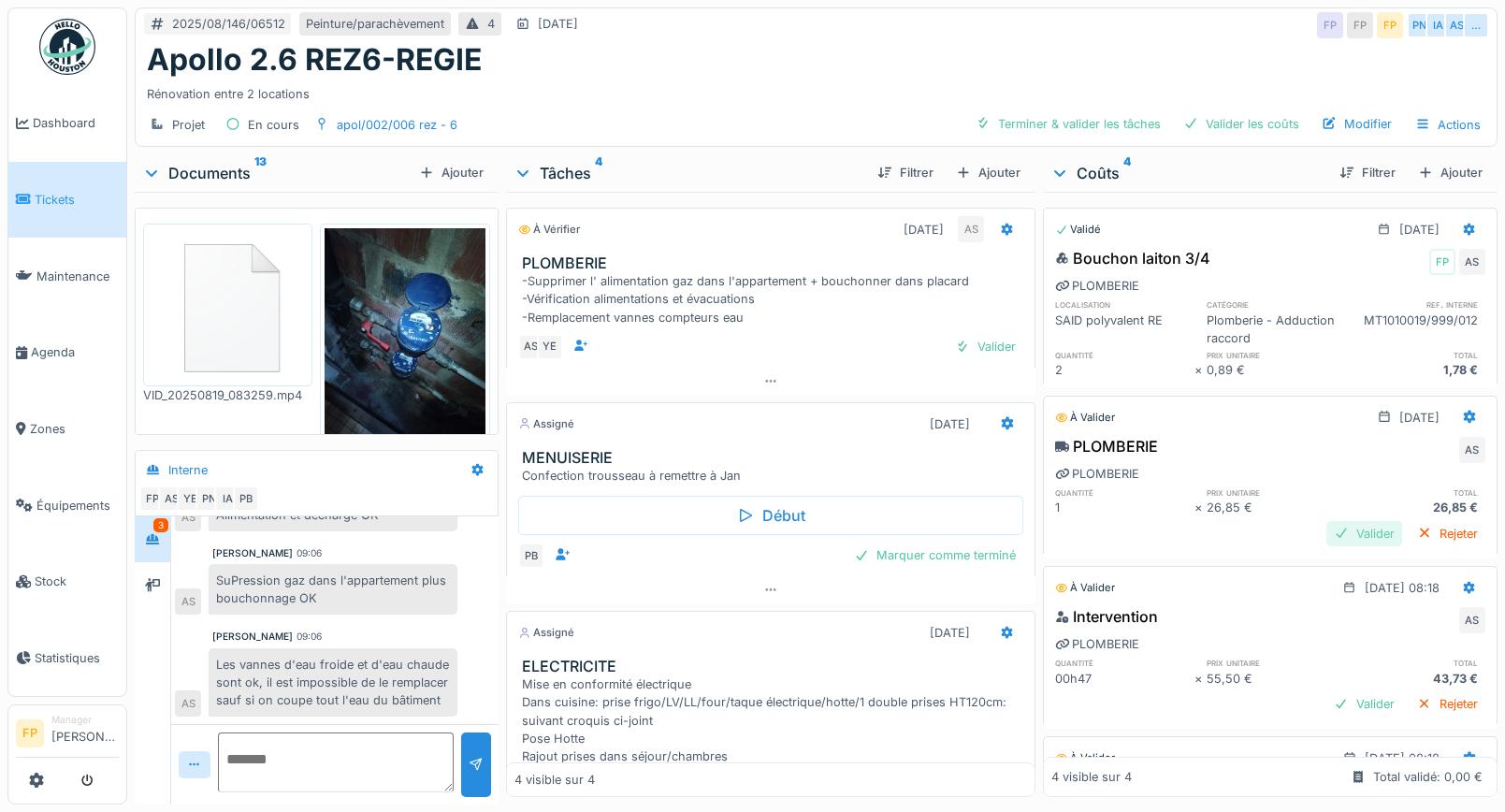
click at [1328, 535] on div "Valider" at bounding box center [1364, 534] width 76 height 25
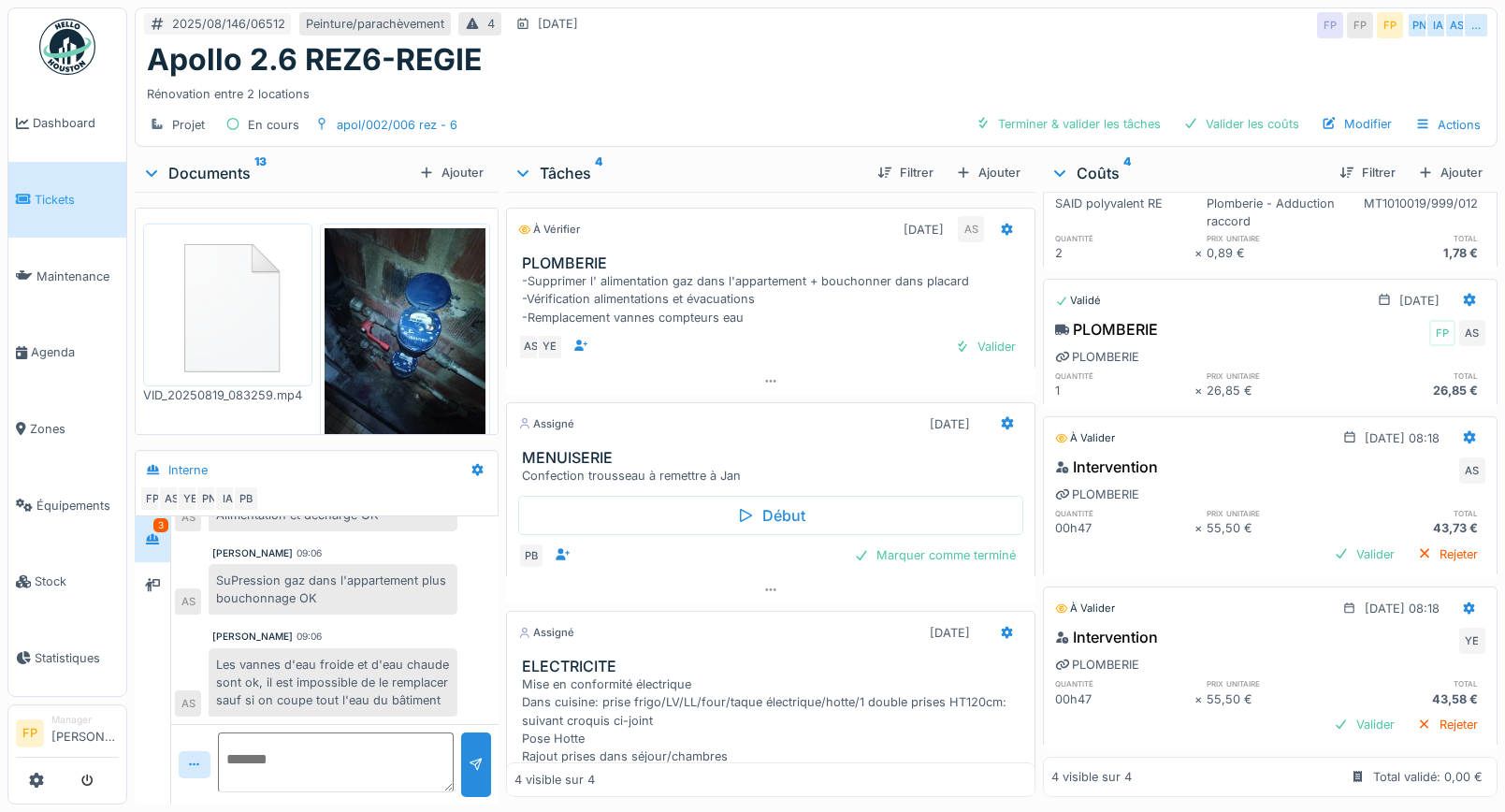
scroll to position [145, 0]
click at [1330, 542] on div "Valider" at bounding box center [1364, 554] width 76 height 25
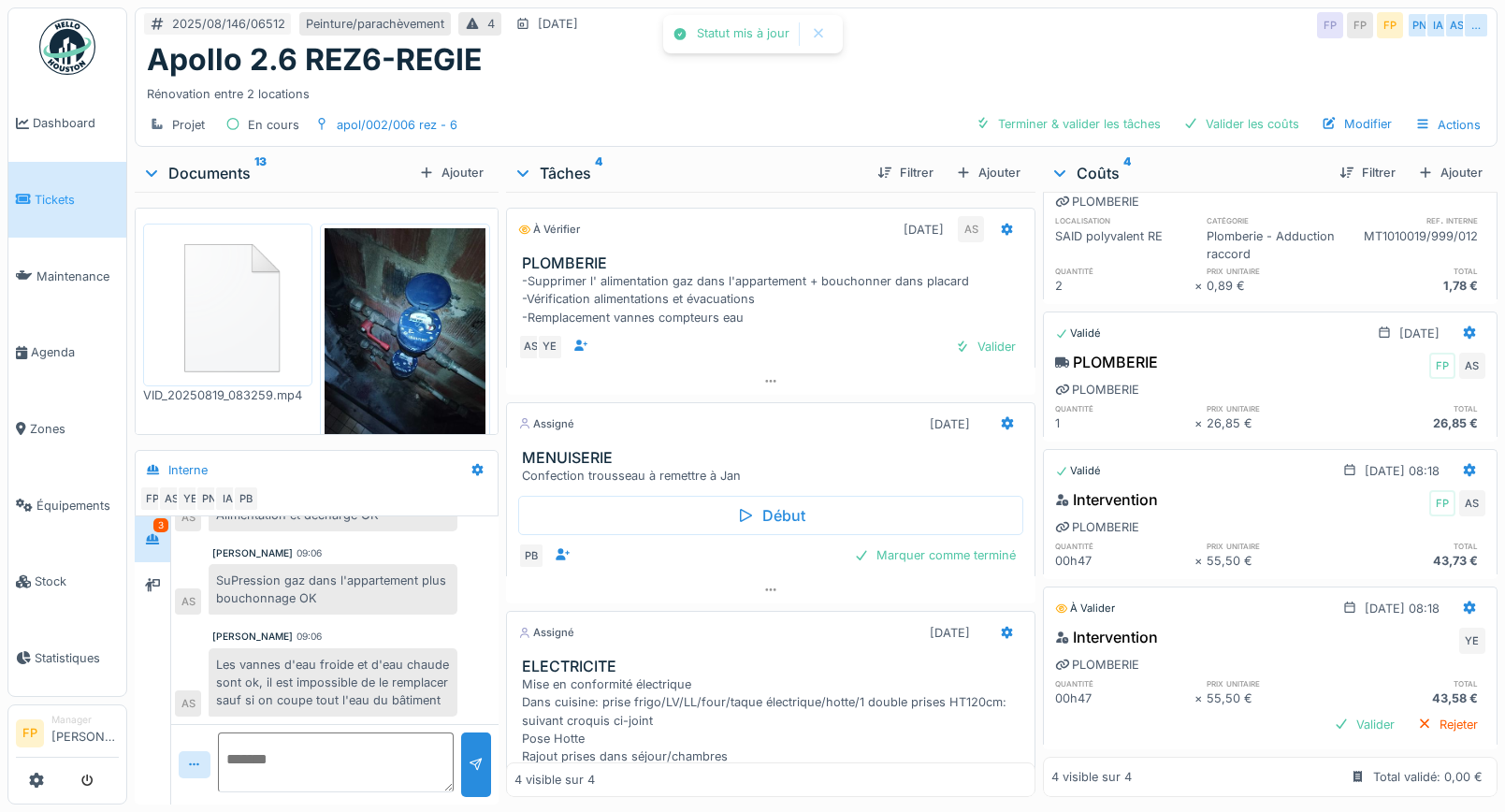
scroll to position [113, 0]
click at [1336, 712] on div "Valider" at bounding box center [1364, 724] width 76 height 25
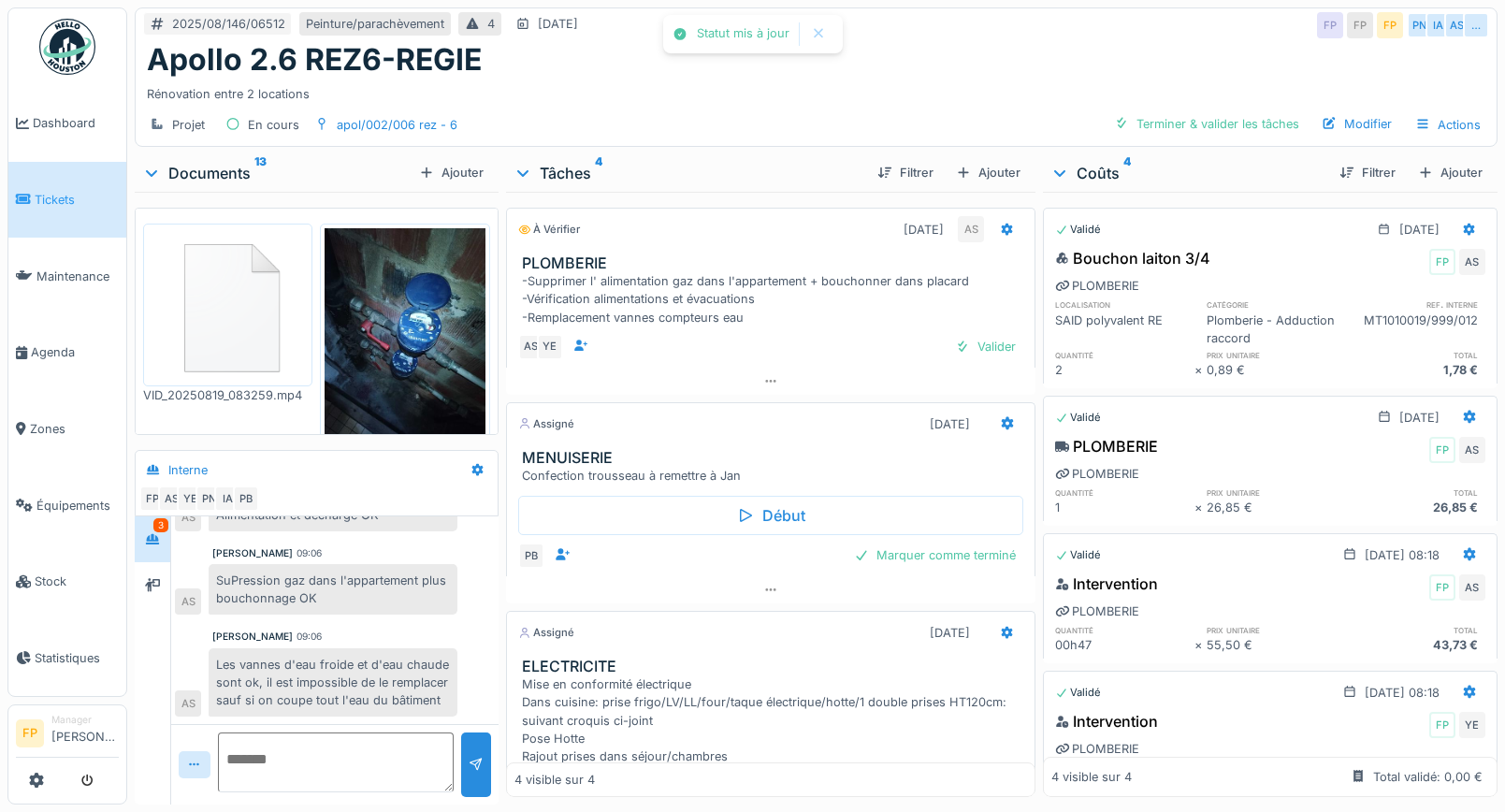
scroll to position [0, 0]
click at [960, 352] on div "Valider" at bounding box center [986, 346] width 76 height 25
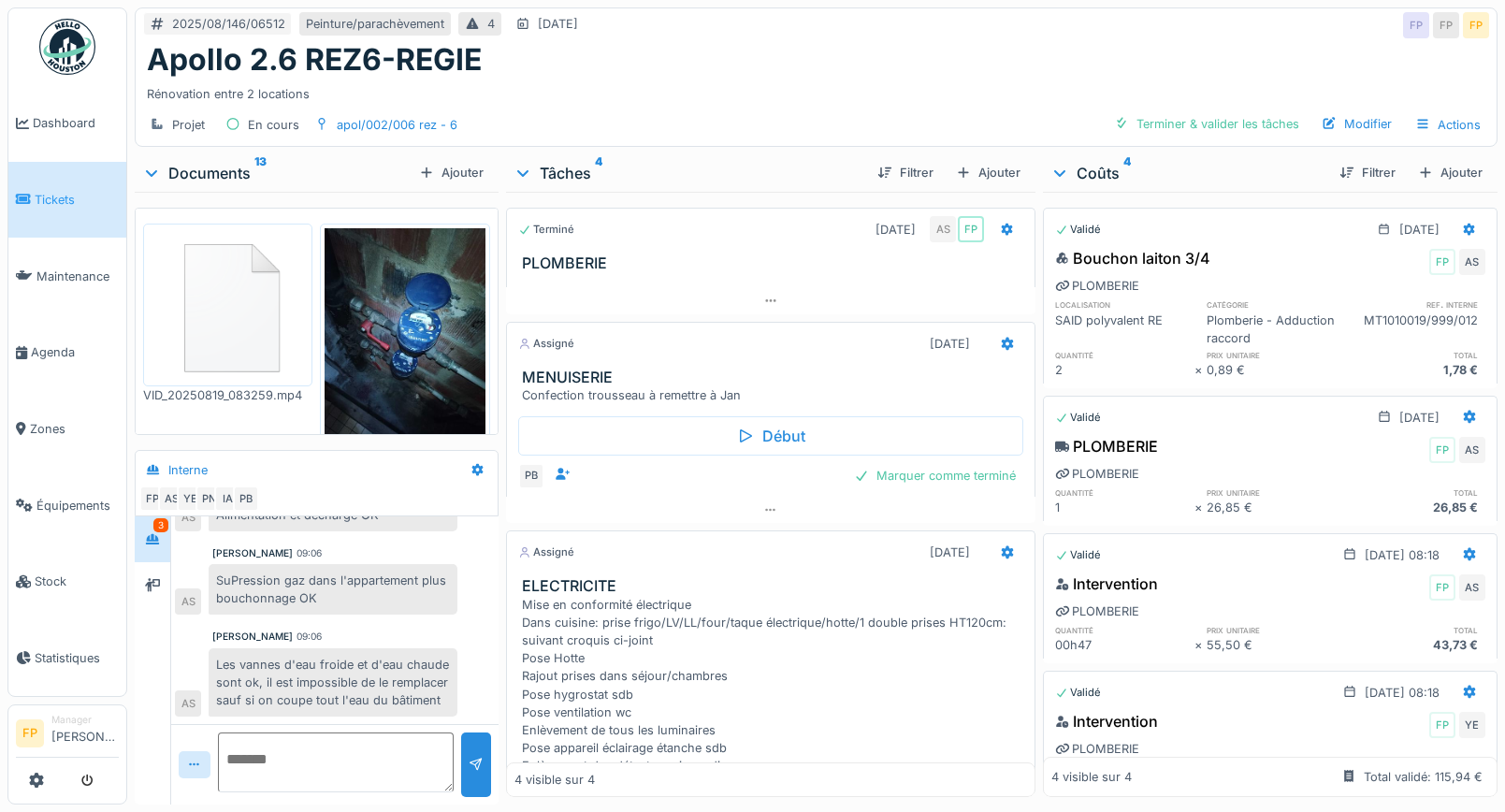
scroll to position [14, 0]
click at [980, 78] on div "Rénovation entre 2 locations" at bounding box center [817, 90] width 1339 height 25
